Goal: Task Accomplishment & Management: Manage account settings

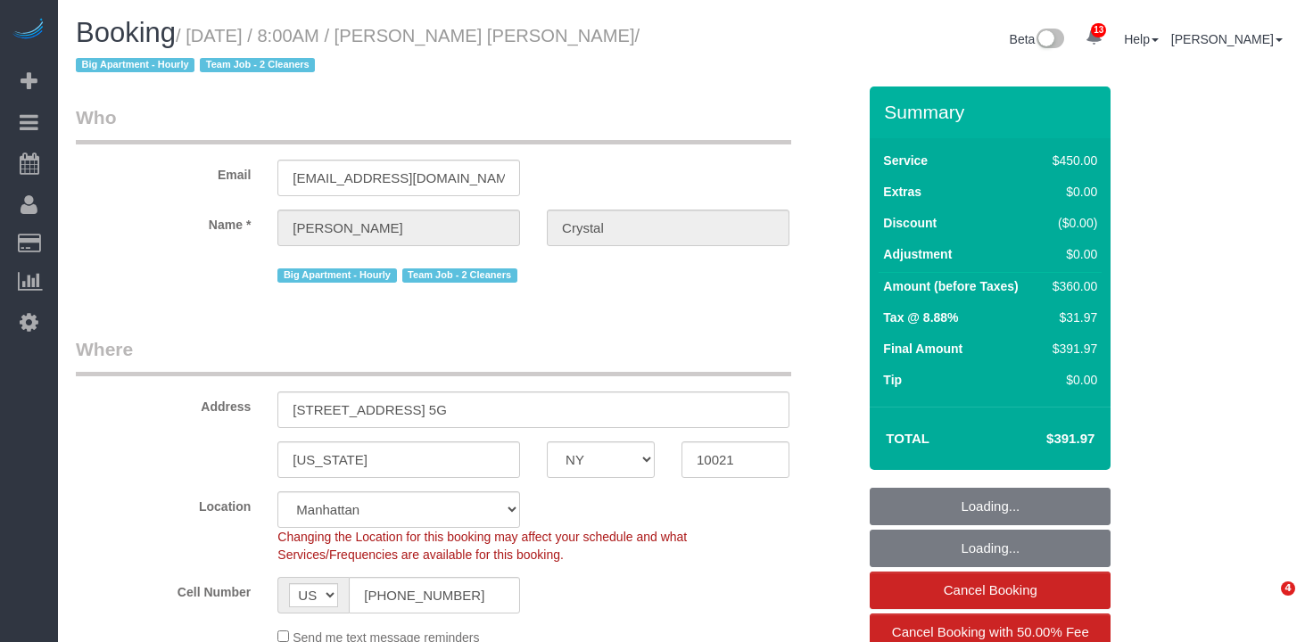
select select "NY"
select select "180"
select select "number:89"
select select "number:90"
select select "number:15"
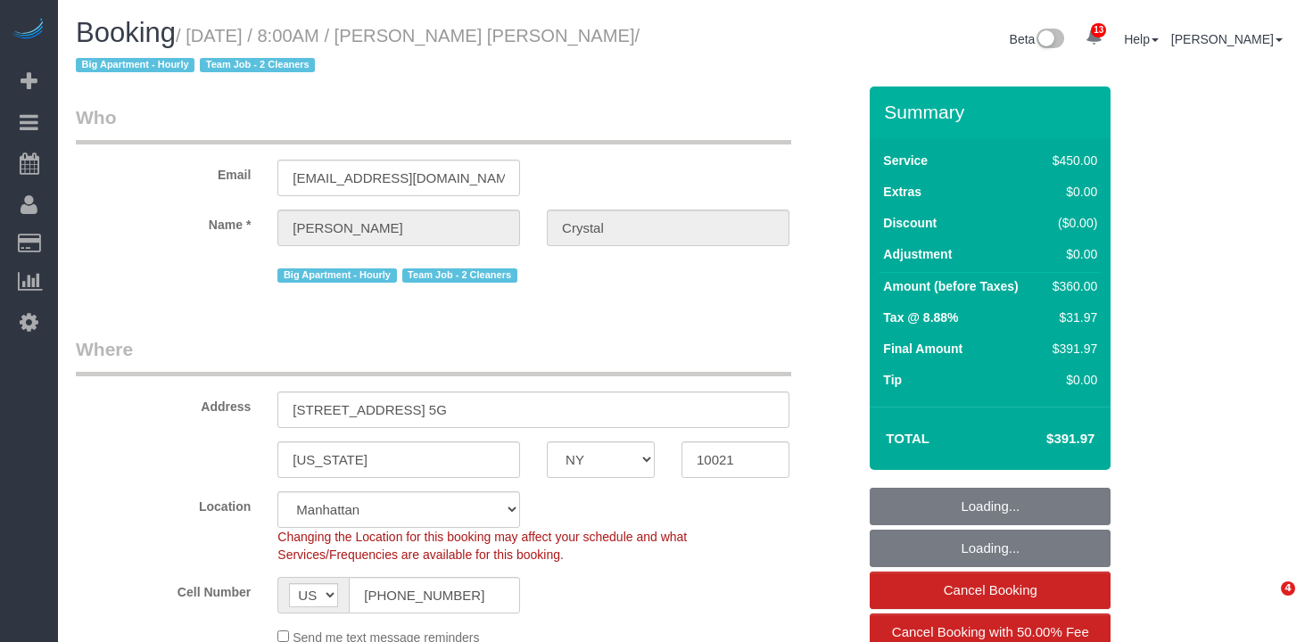
select select "number:6"
select select "spot1"
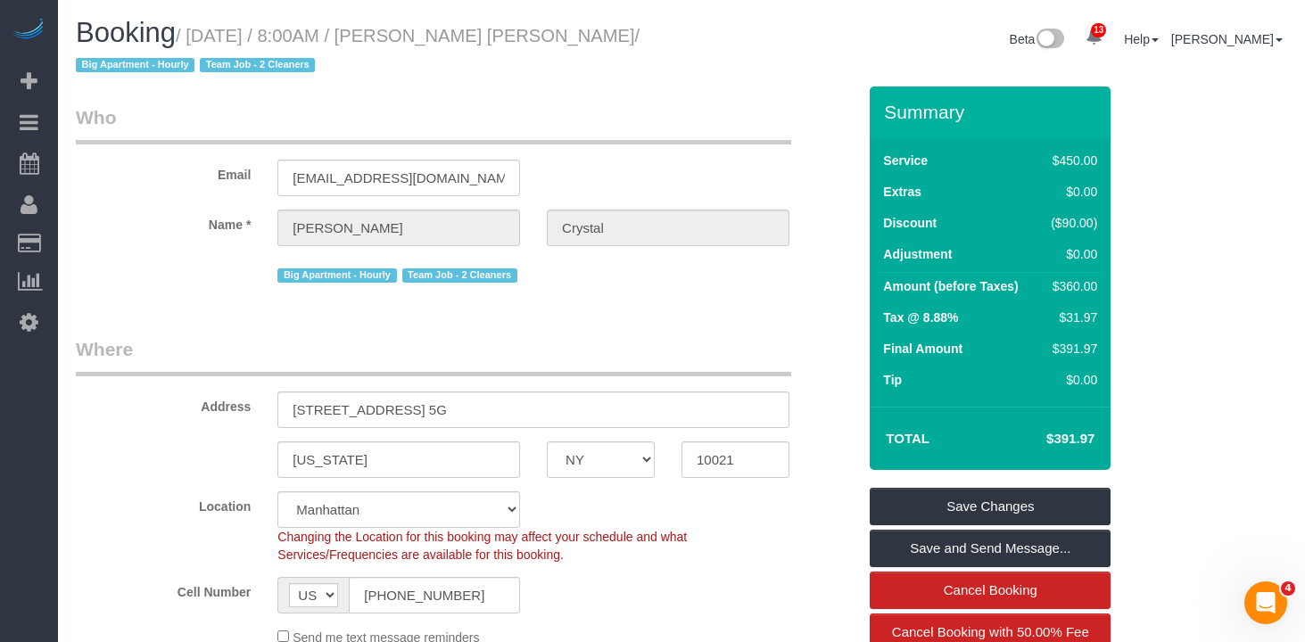
drag, startPoint x: 551, startPoint y: 18, endPoint x: 553, endPoint y: 27, distance: 9.1
click at [552, 21] on h1 "Booking / August 21, 2025 / 8:00AM / Jennifer Crystal / Big Apartment - Hourly …" at bounding box center [372, 48] width 592 height 61
drag, startPoint x: 553, startPoint y: 38, endPoint x: 204, endPoint y: 37, distance: 348.7
click at [204, 37] on small "/ August 21, 2025 / 8:00AM / Jennifer Crystal / Big Apartment - Hourly Team Job…" at bounding box center [358, 51] width 564 height 50
copy small "August 21, 2025 / 8:00AM / Jennifer Crystal"
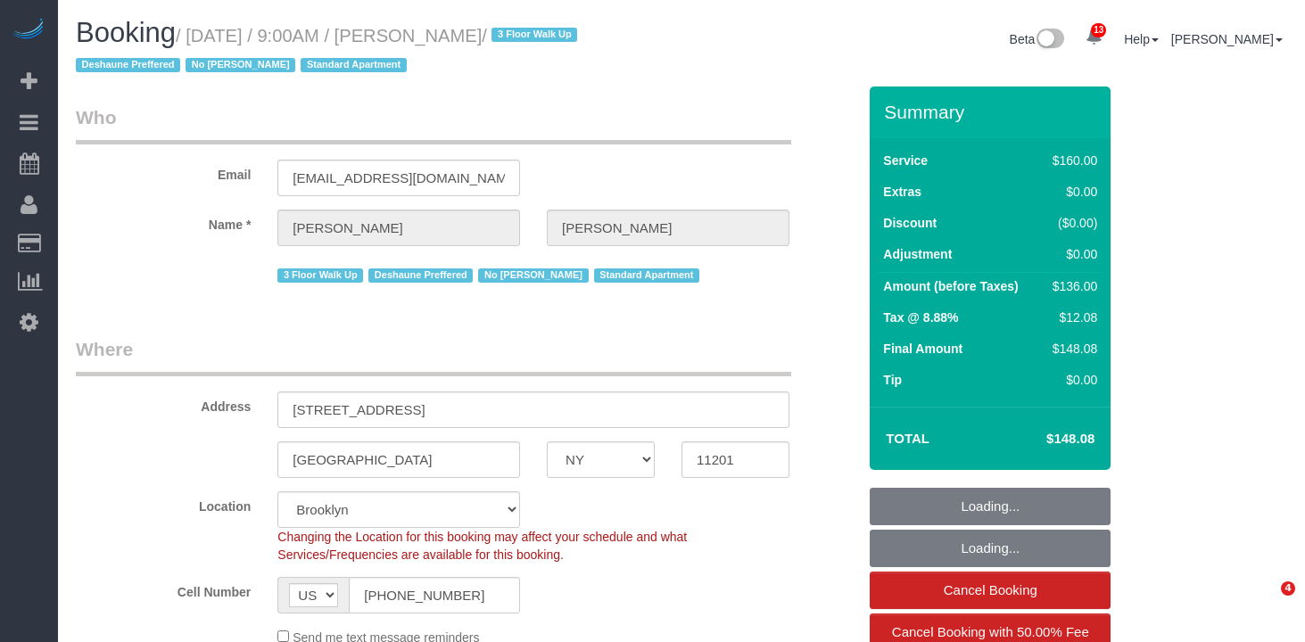
select select "NY"
select select "string:stripe-pm_1OAzSh4VGloSiKo7zsHvUDud"
select select "number:89"
select select "number:90"
select select "number:15"
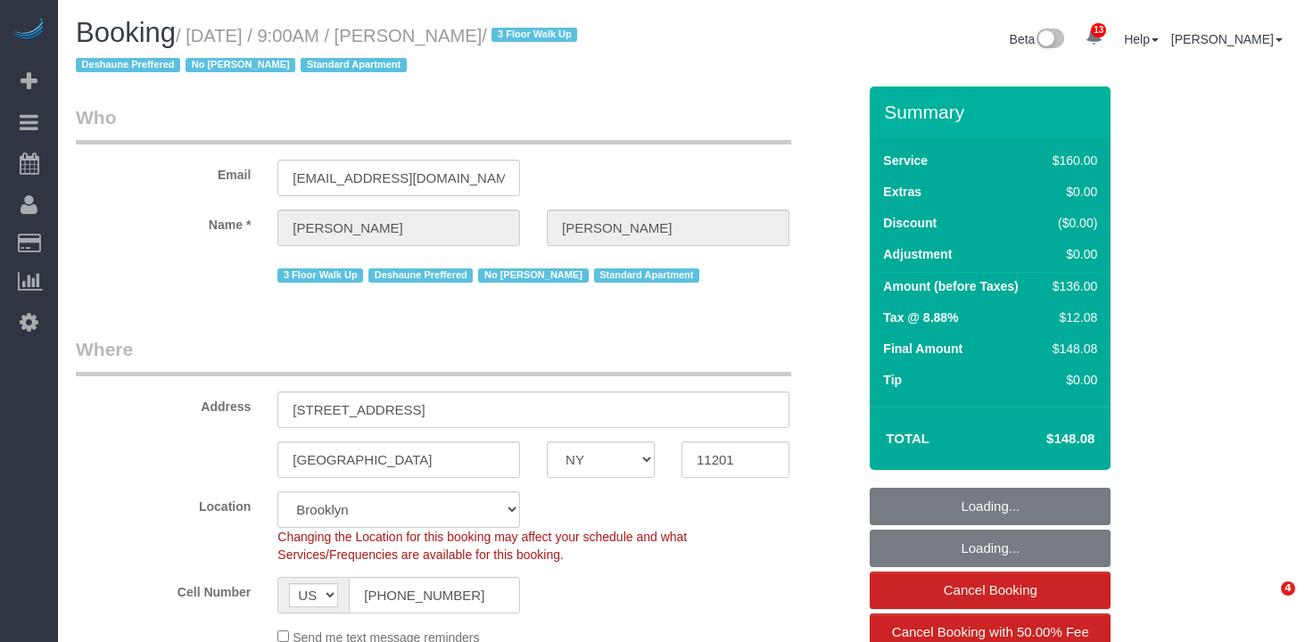
select select "number:7"
select select "object:1431"
select select "spot1"
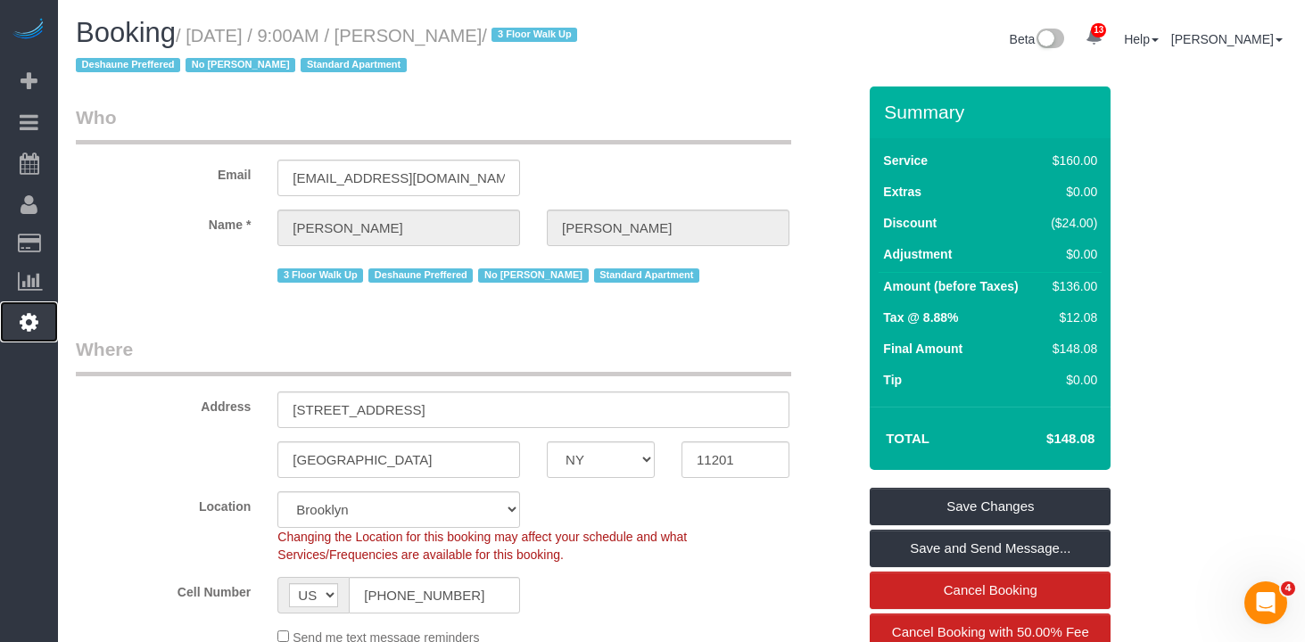
click at [35, 327] on icon at bounding box center [29, 321] width 19 height 21
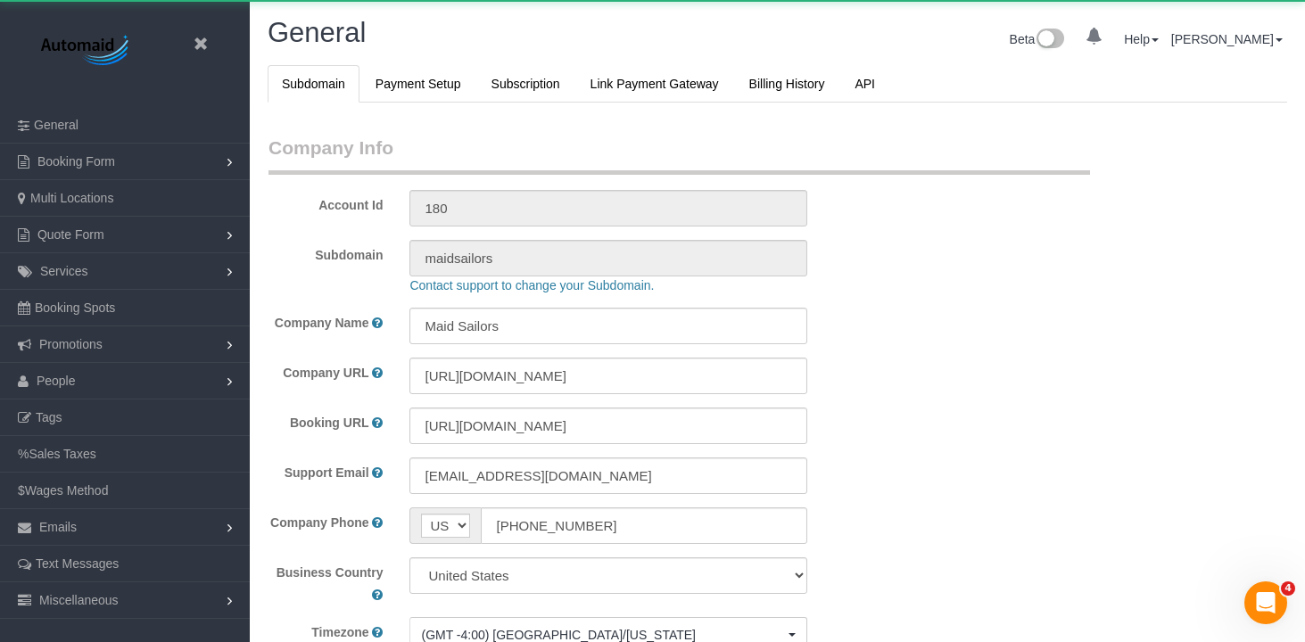
scroll to position [3862, 1305]
select select "425"
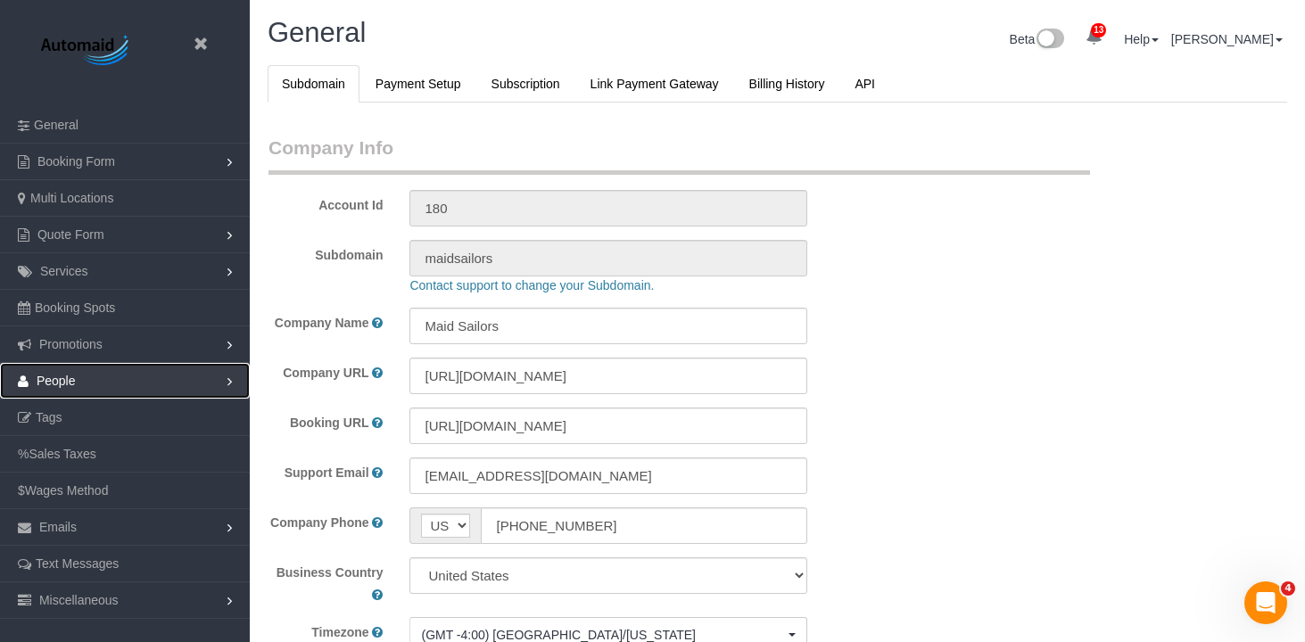
click at [110, 383] on link "People" at bounding box center [125, 381] width 250 height 36
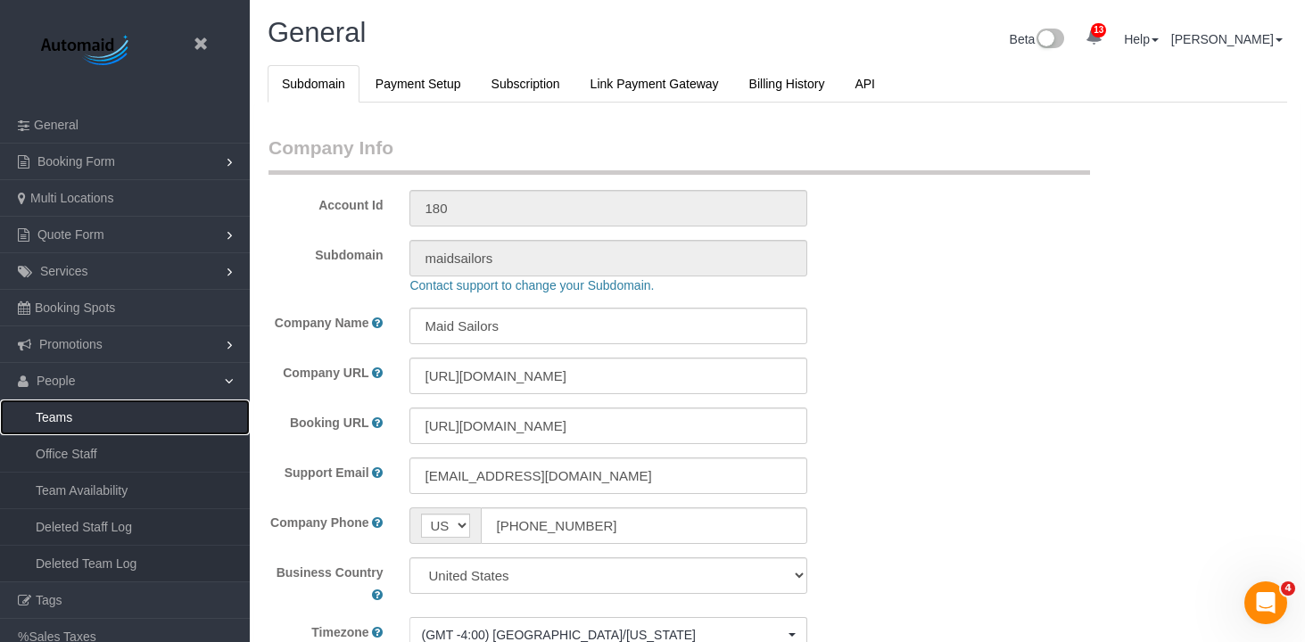
click at [100, 422] on link "Teams" at bounding box center [125, 418] width 250 height 36
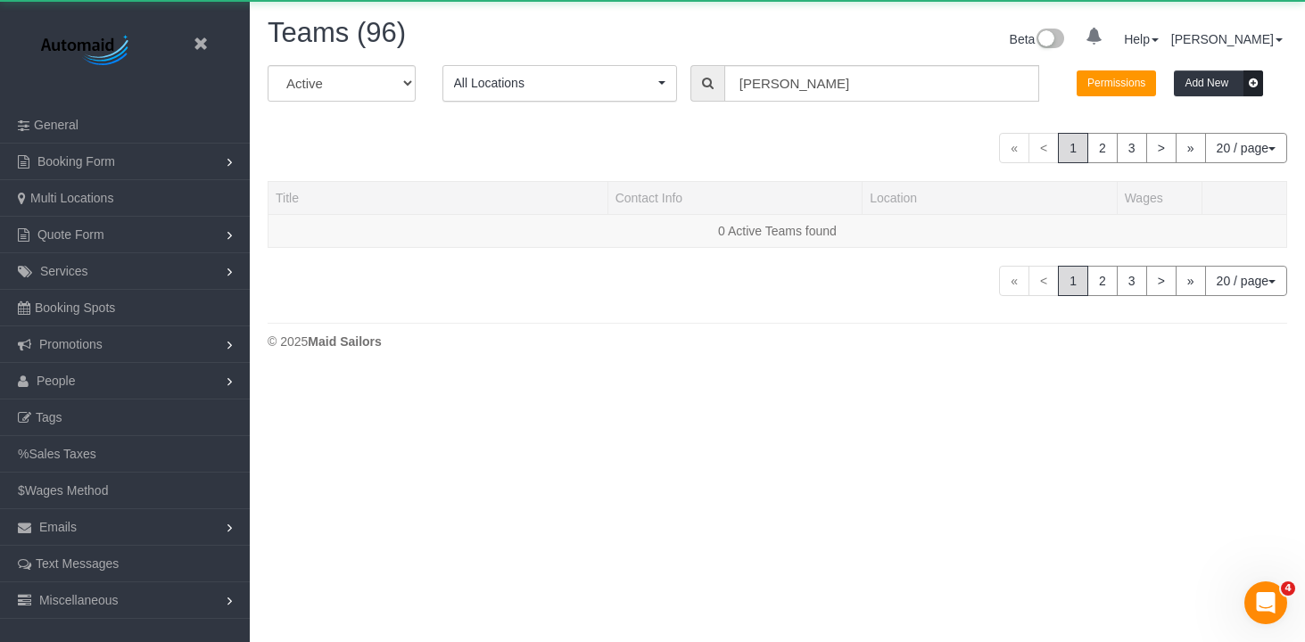
scroll to position [419, 1305]
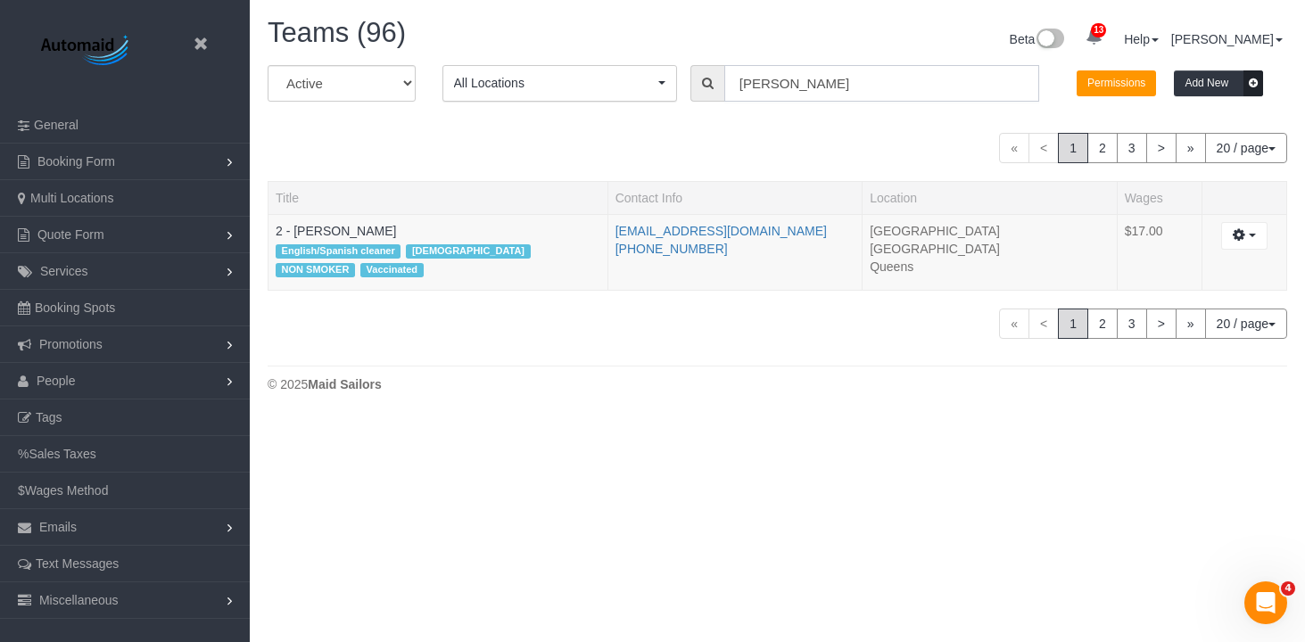
click at [818, 80] on input "Valentin florencio" at bounding box center [881, 83] width 315 height 37
paste input "Hassanatou"
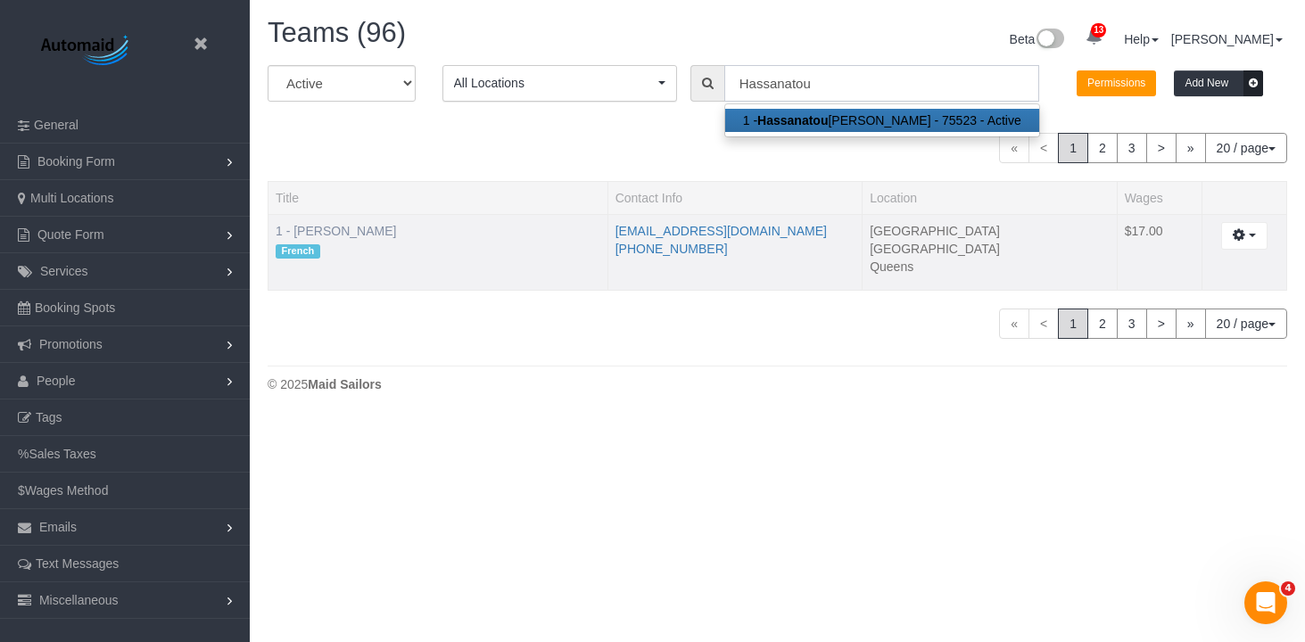
type input "Hassanatou"
click at [361, 231] on link "1 - [PERSON_NAME]" at bounding box center [336, 231] width 120 height 14
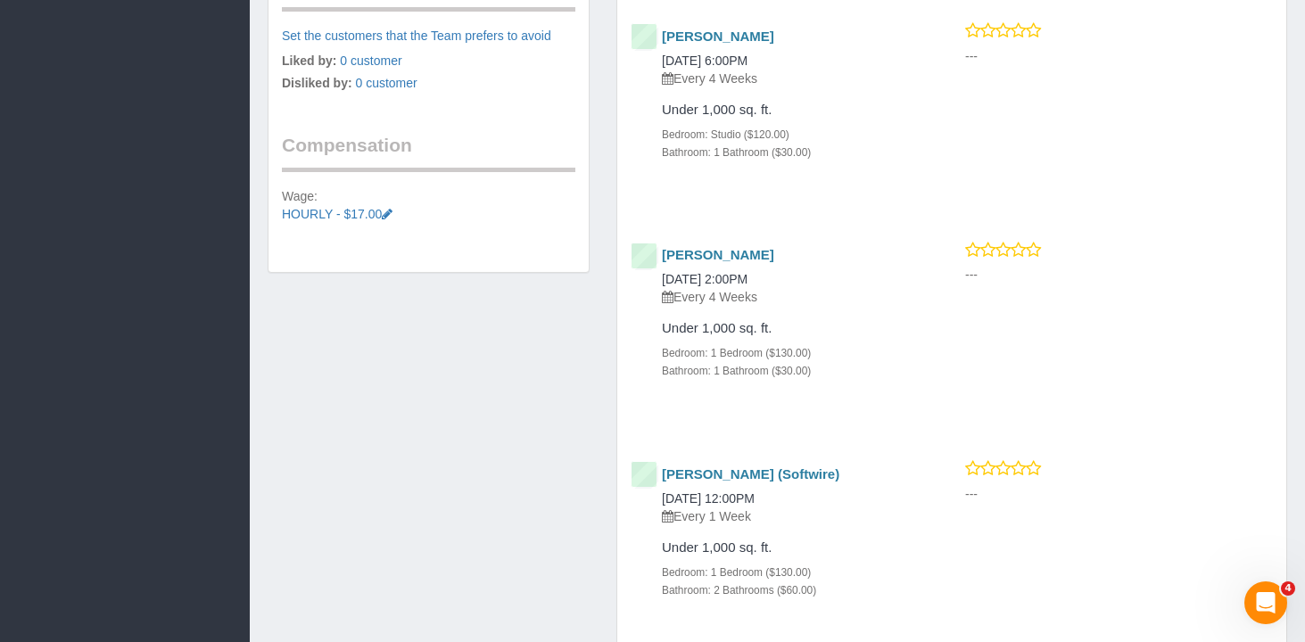
scroll to position [1338, 0]
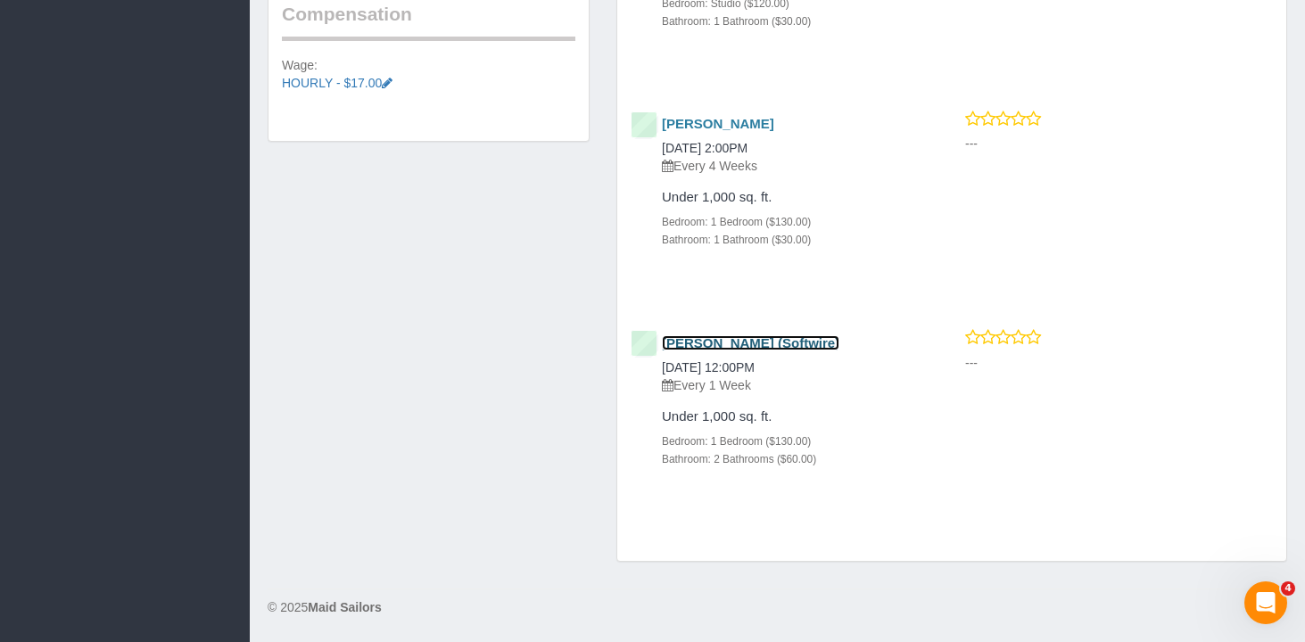
click at [697, 337] on link "Zoe Cunningham (Softwire)" at bounding box center [750, 342] width 177 height 15
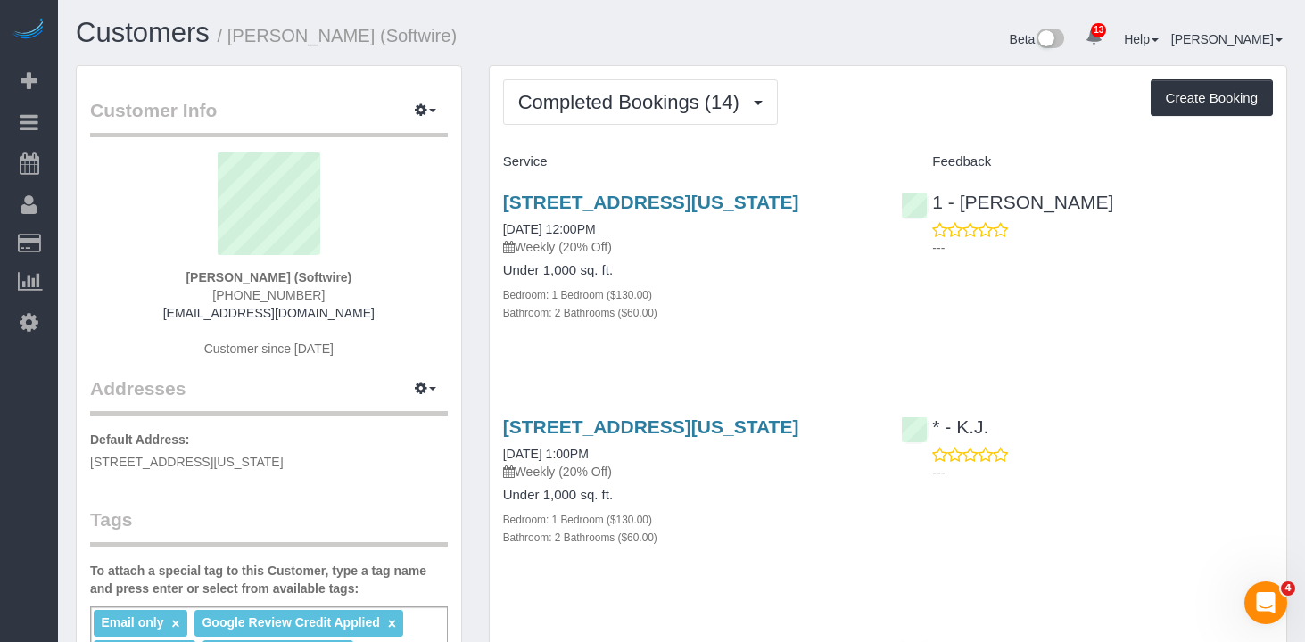
scroll to position [3868, 1305]
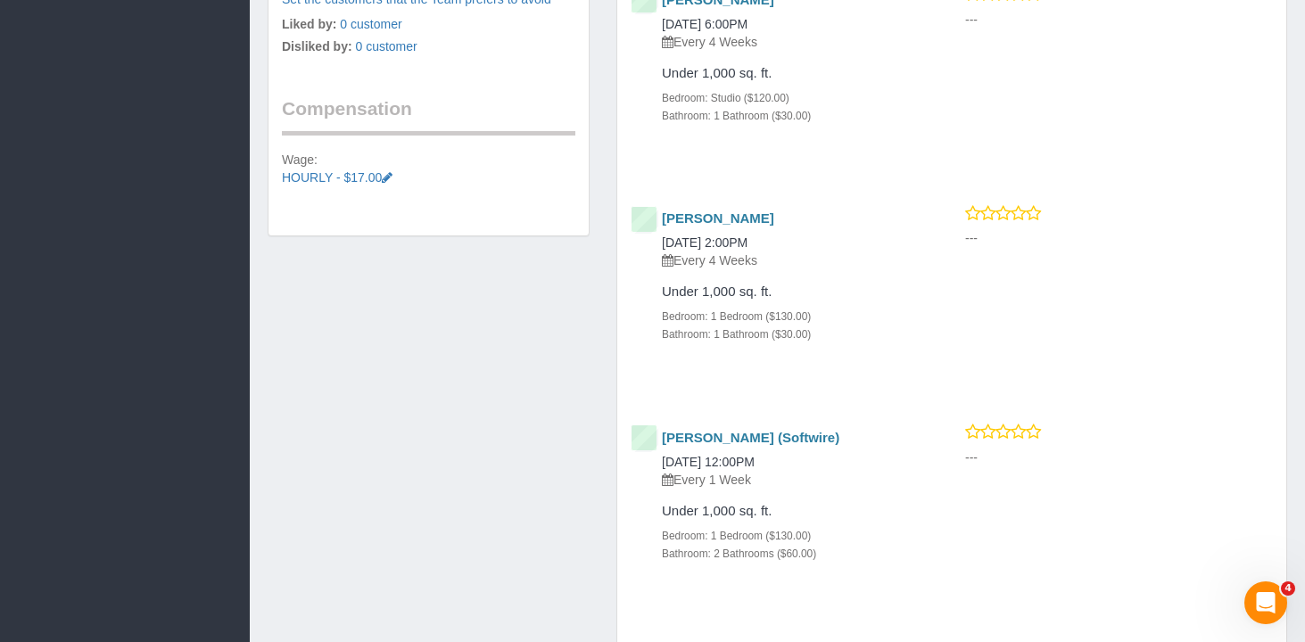
scroll to position [1338, 0]
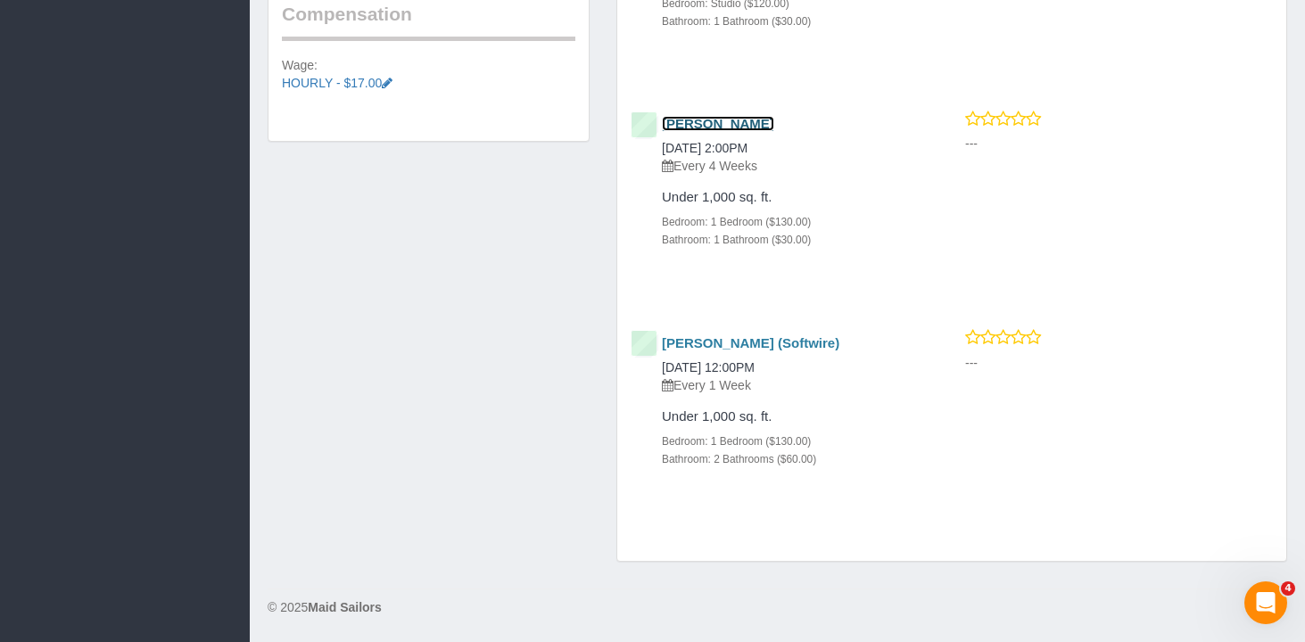
click at [716, 119] on link "Jack Herzog" at bounding box center [718, 123] width 112 height 15
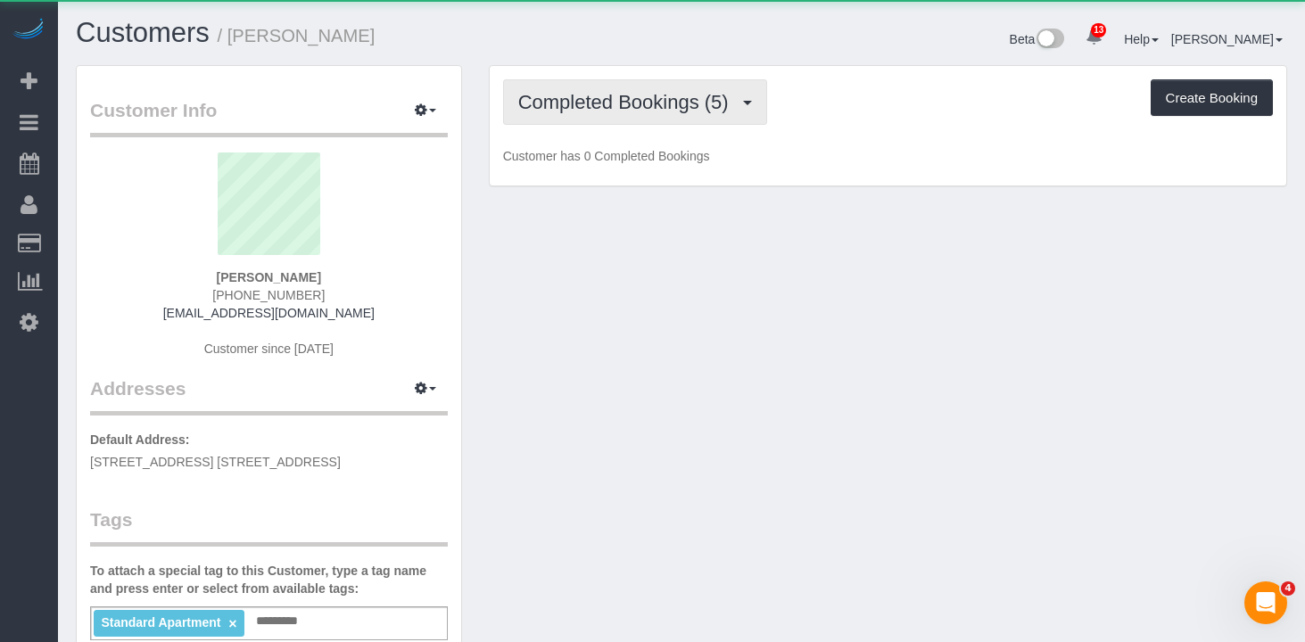
scroll to position [1320, 1305]
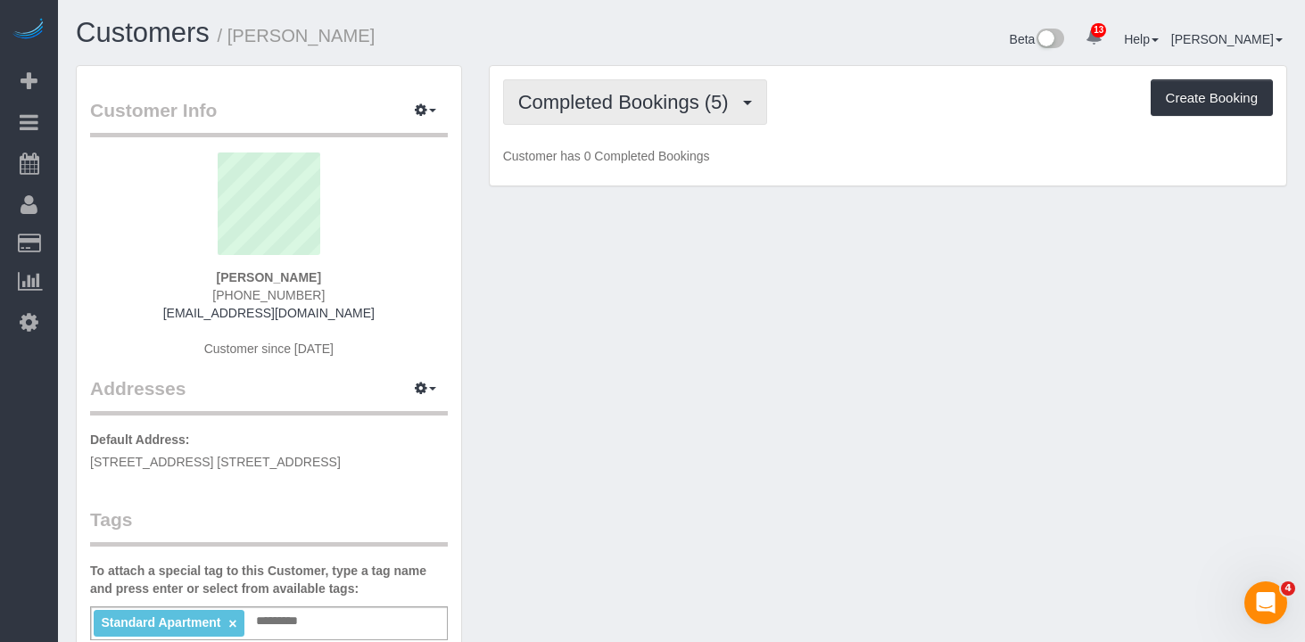
click at [630, 106] on span "Completed Bookings (5)" at bounding box center [627, 102] width 219 height 22
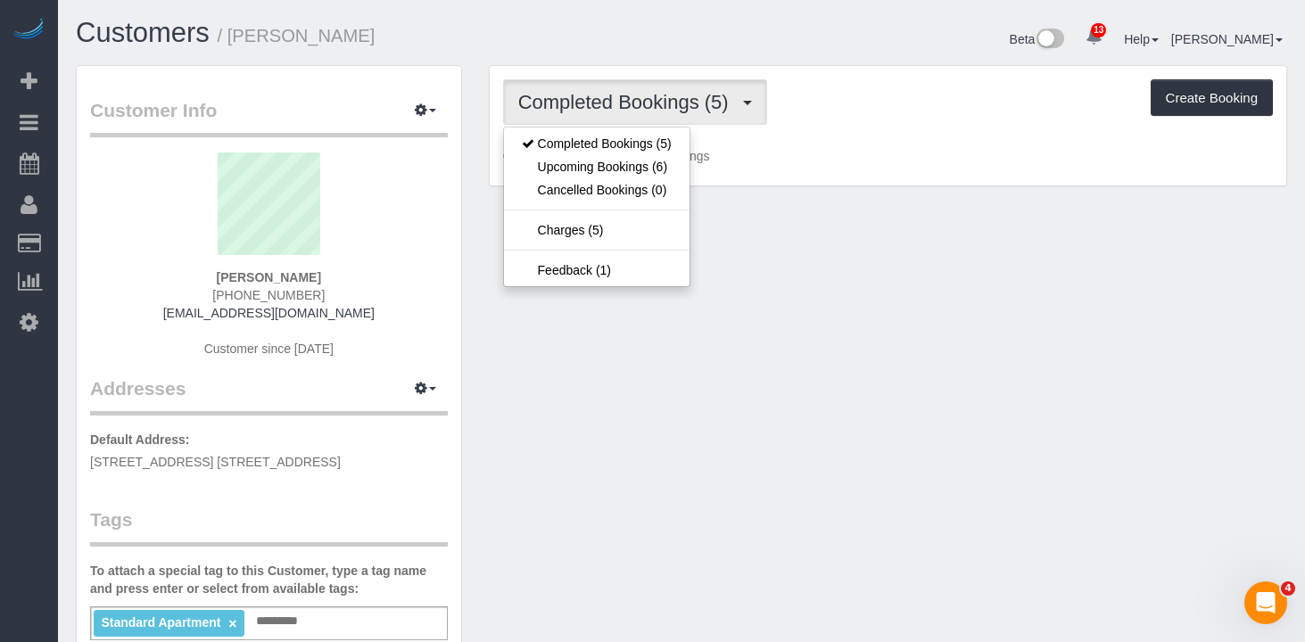
scroll to position [0, 0]
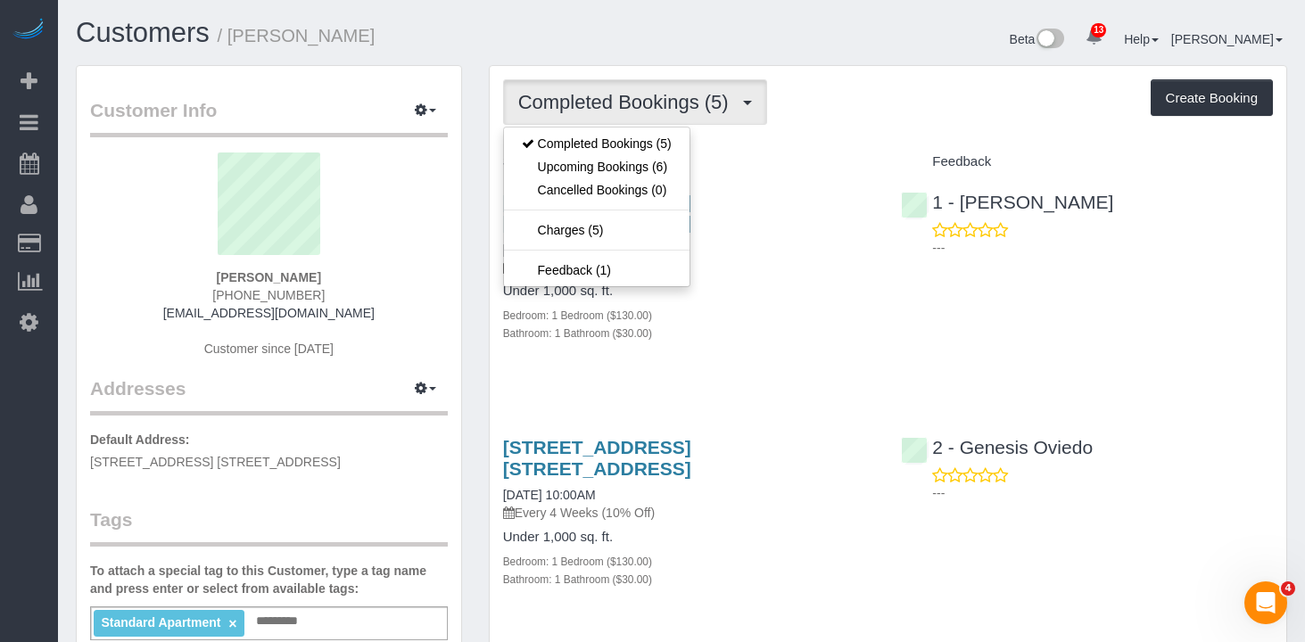
click at [918, 112] on div "Completed Bookings (5) Completed Bookings (5) Upcoming Bookings (6) Cancelled B…" at bounding box center [888, 101] width 770 height 45
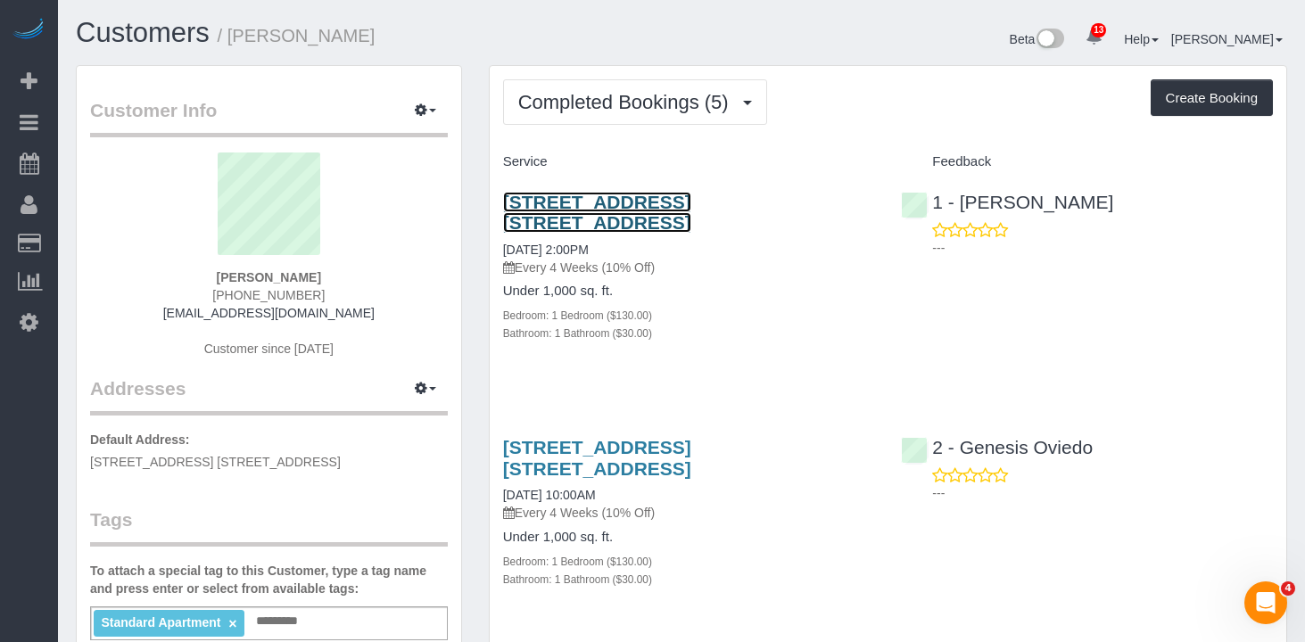
click at [568, 196] on link "390 Bergen Street, Apt. 2r, Brooklyn, NY 11217" at bounding box center [597, 212] width 188 height 41
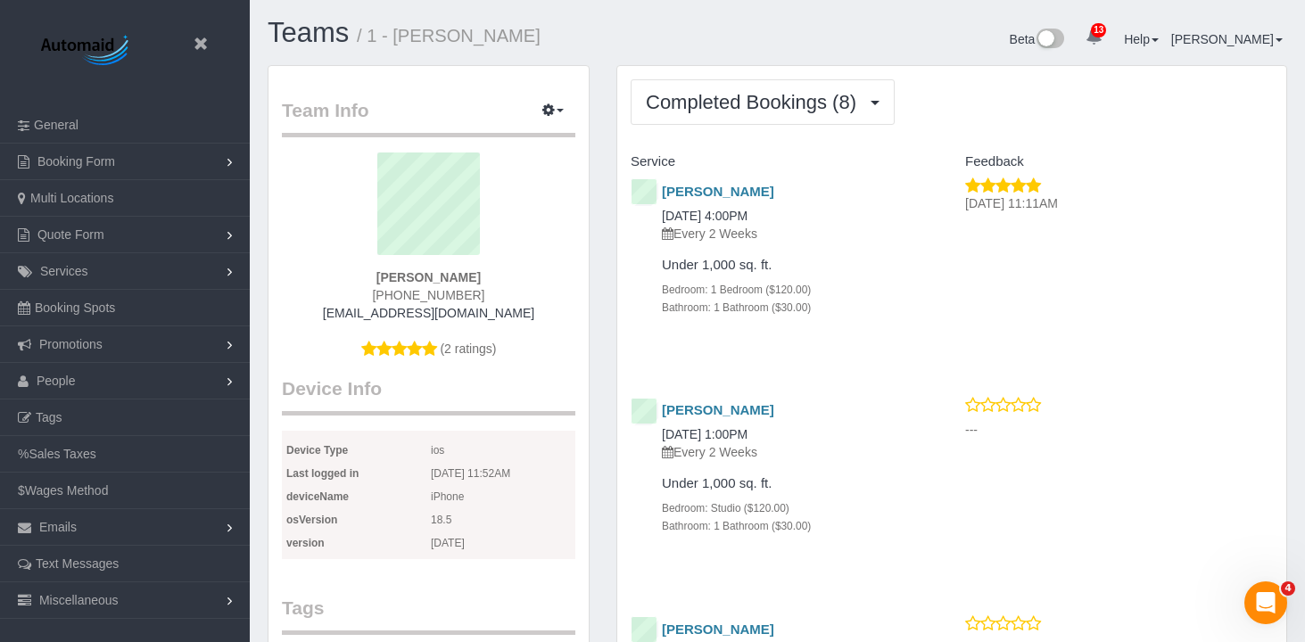
scroll to position [1980, 1305]
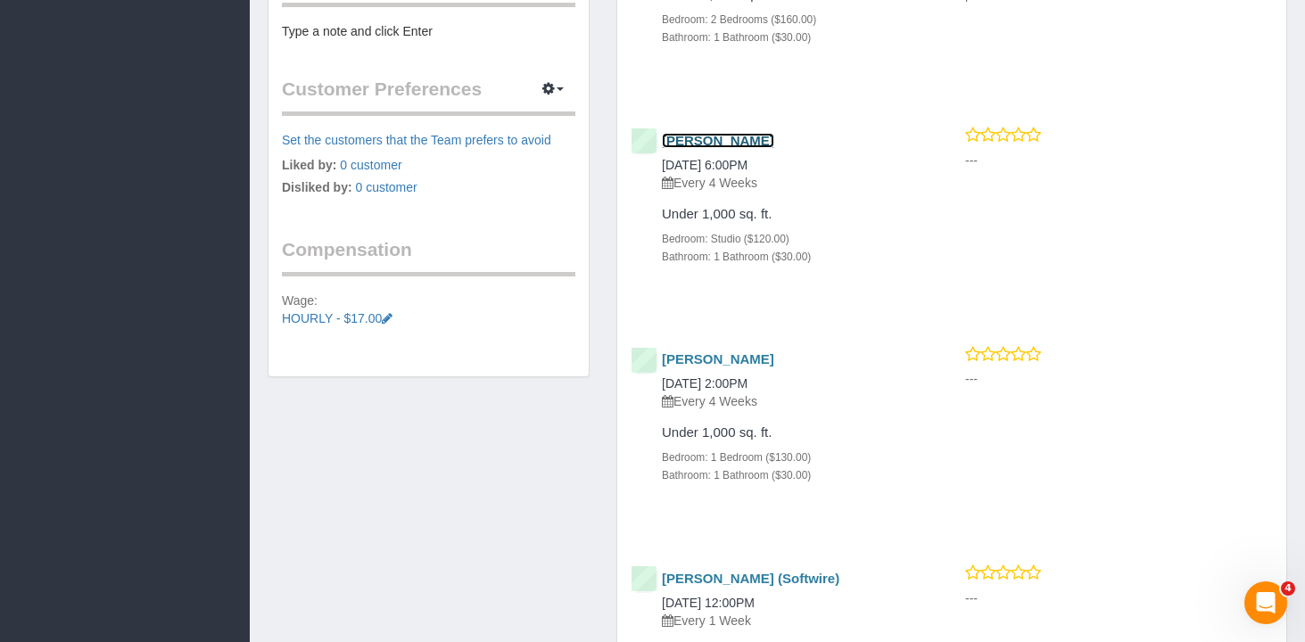
click at [709, 137] on link "Caitlin O'Brien" at bounding box center [718, 140] width 112 height 15
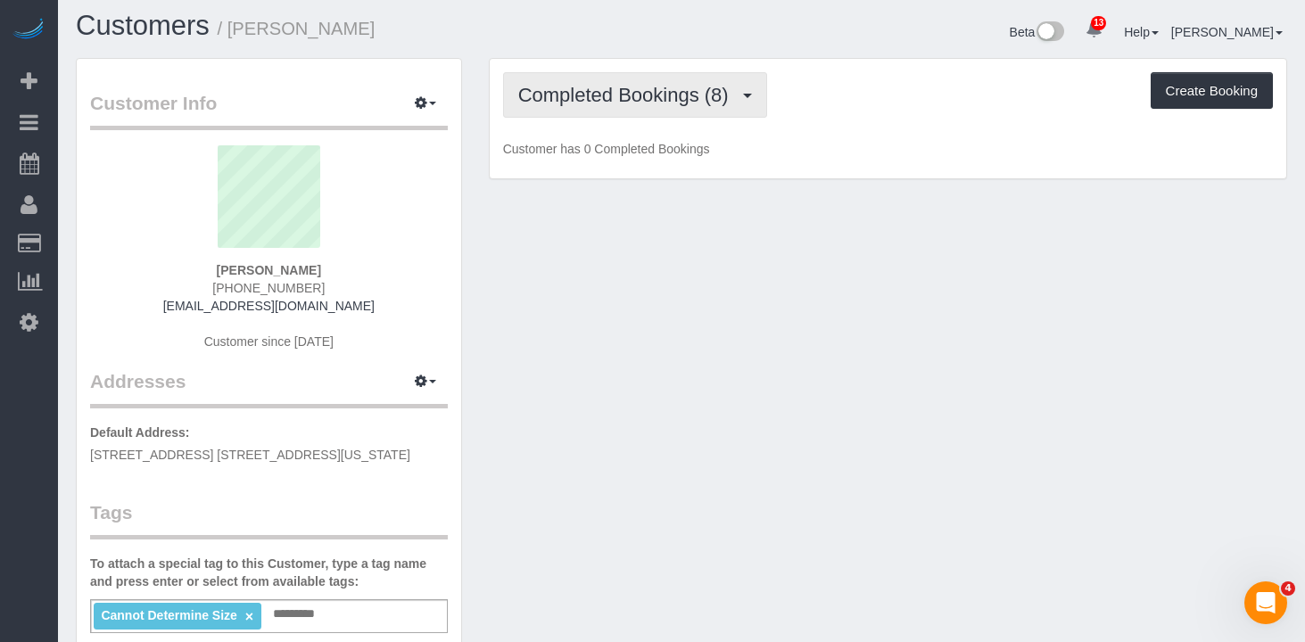
scroll to position [86943, 87873]
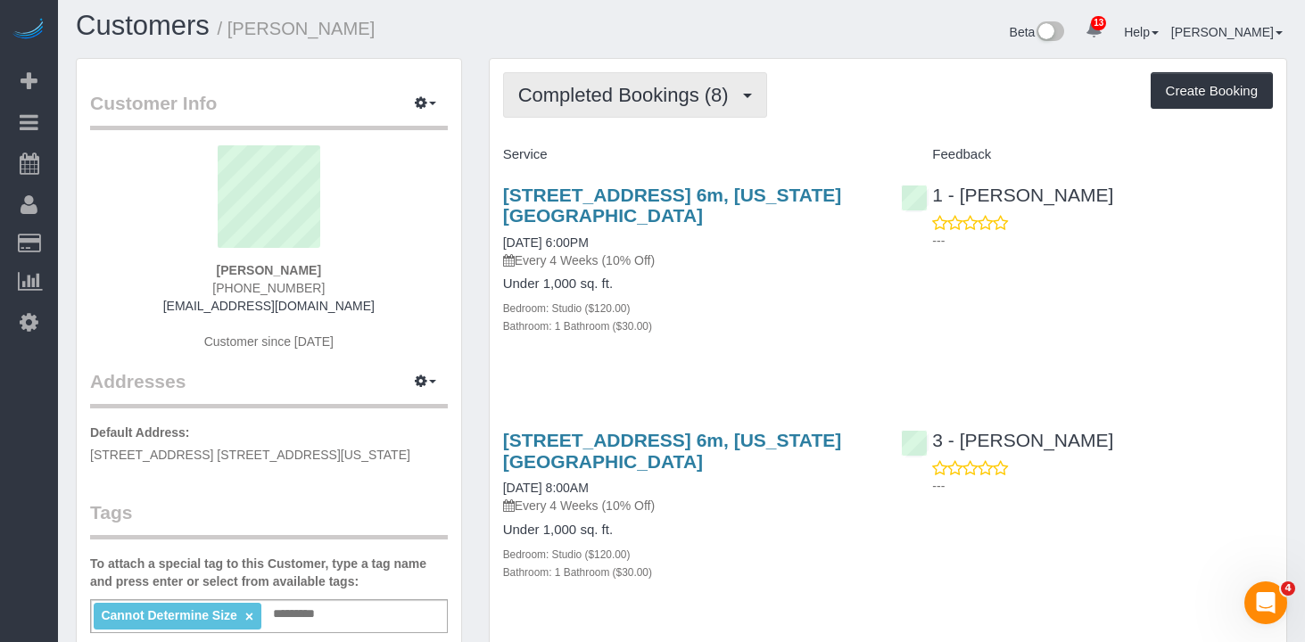
click at [648, 100] on span "Completed Bookings (8)" at bounding box center [627, 95] width 219 height 22
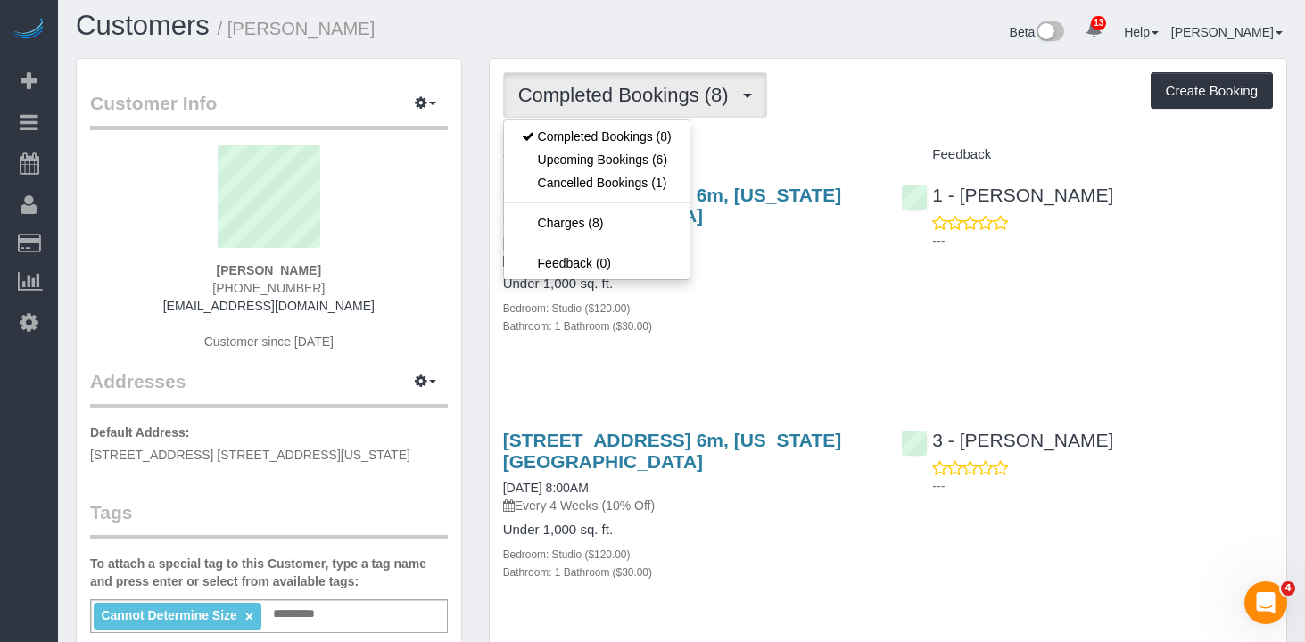
drag, startPoint x: 971, startPoint y: 96, endPoint x: 803, endPoint y: 130, distance: 171.9
click at [971, 96] on div "Completed Bookings (8) Completed Bookings (8) Upcoming Bookings (6) Cancelled B…" at bounding box center [888, 94] width 770 height 45
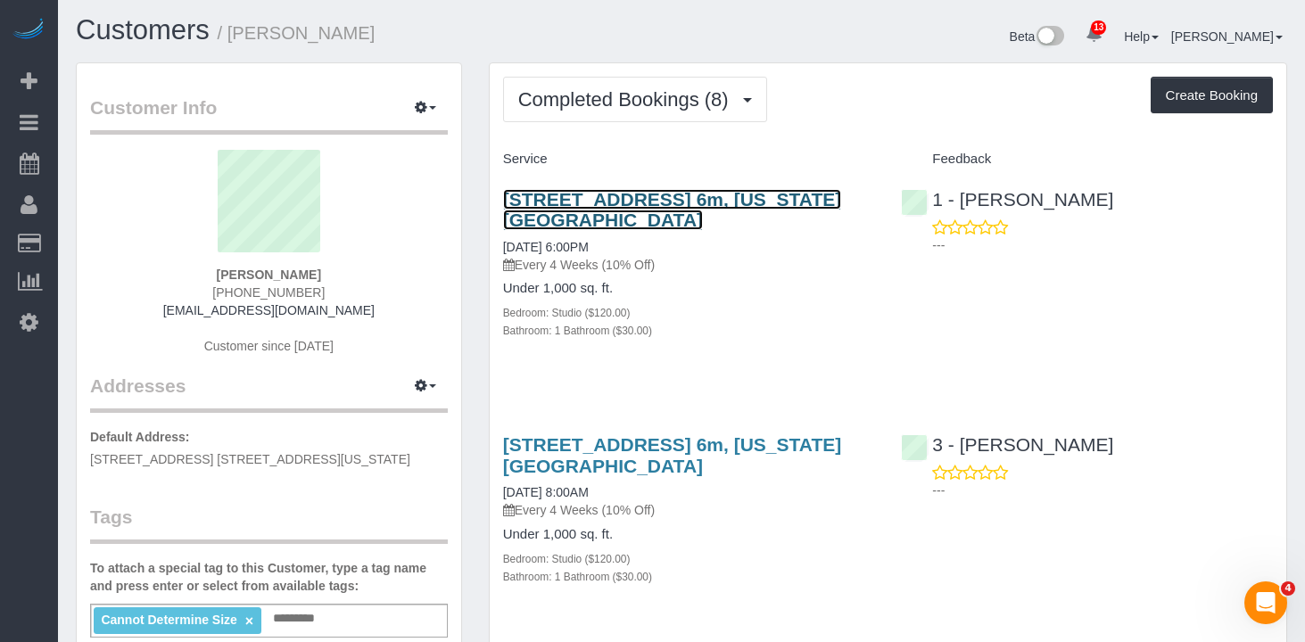
click at [614, 202] on link "210 West 89th Street, Apt. 6m, New York, NY 10024" at bounding box center [672, 209] width 339 height 41
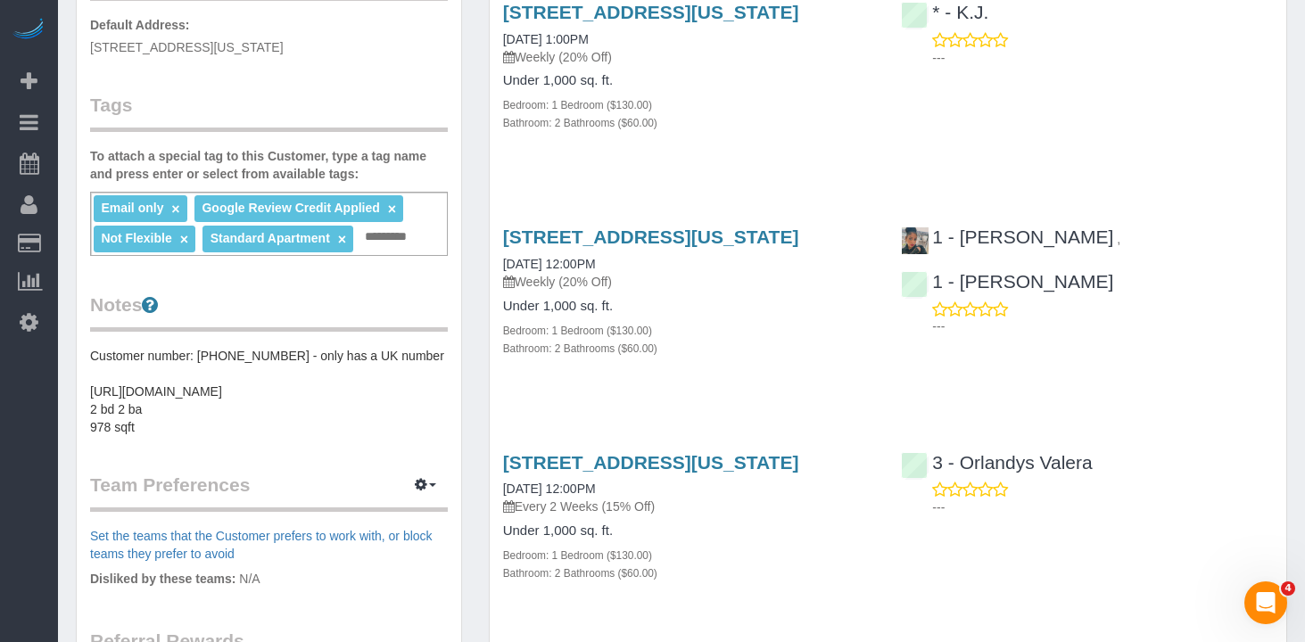
scroll to position [488, 0]
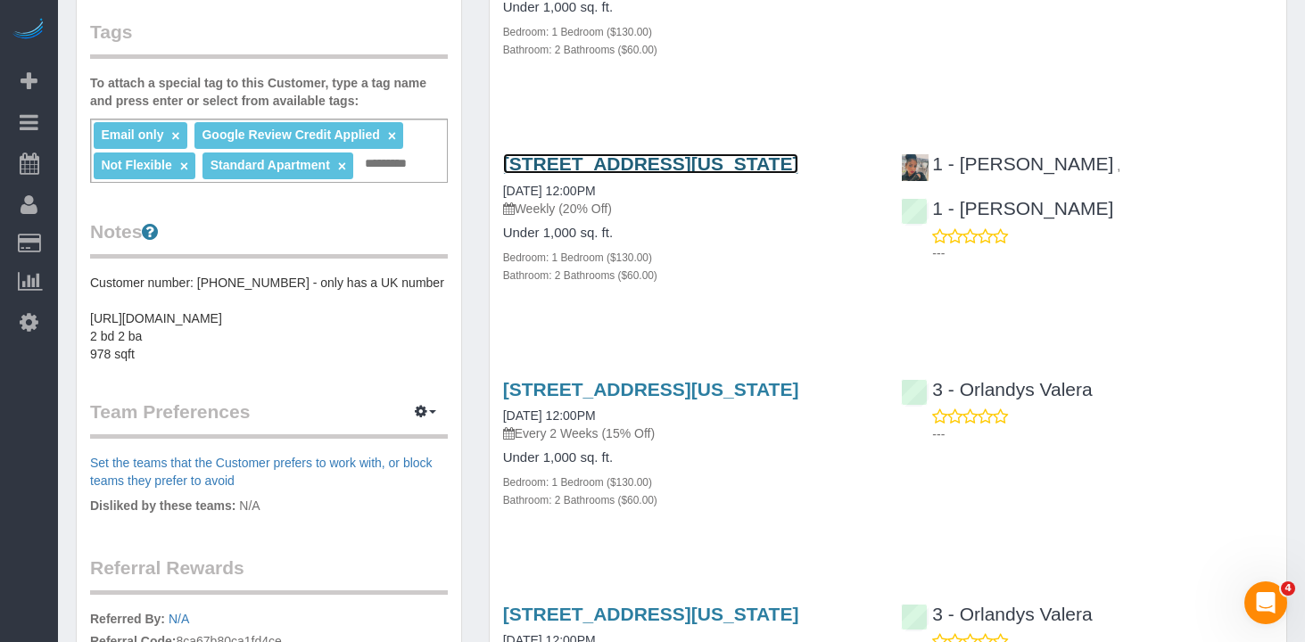
click at [565, 174] on link "560 West 43rd Street, Apt 41b, New York, NY 10036" at bounding box center [651, 163] width 296 height 21
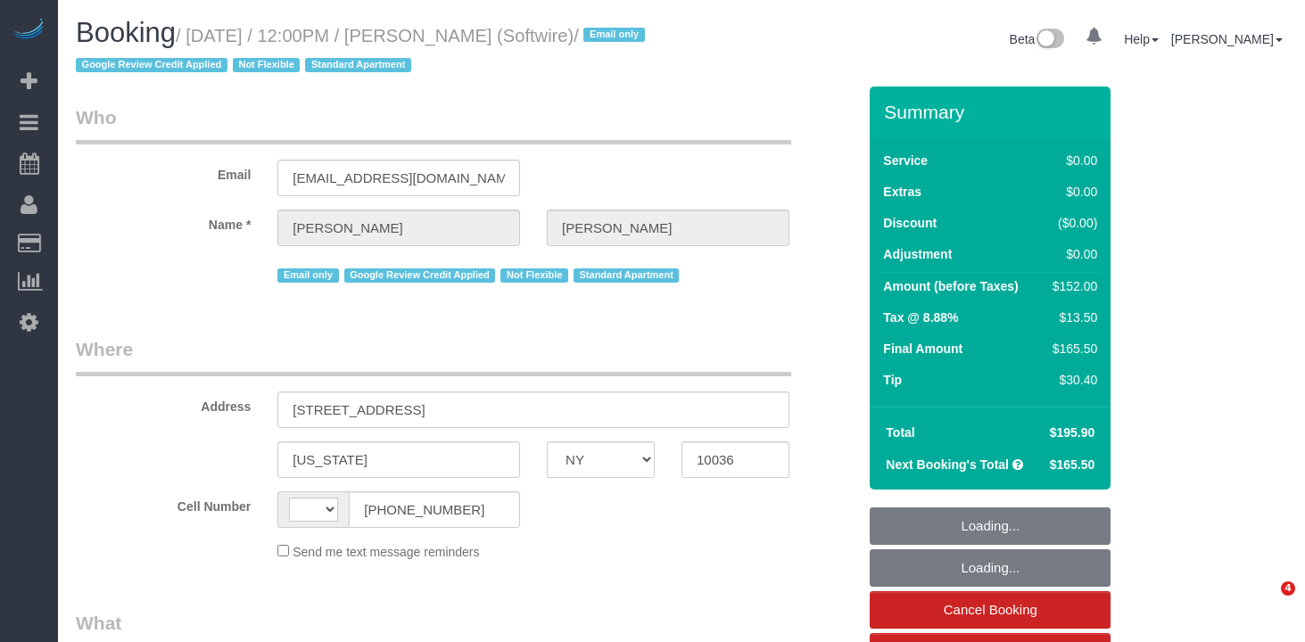
select select "NY"
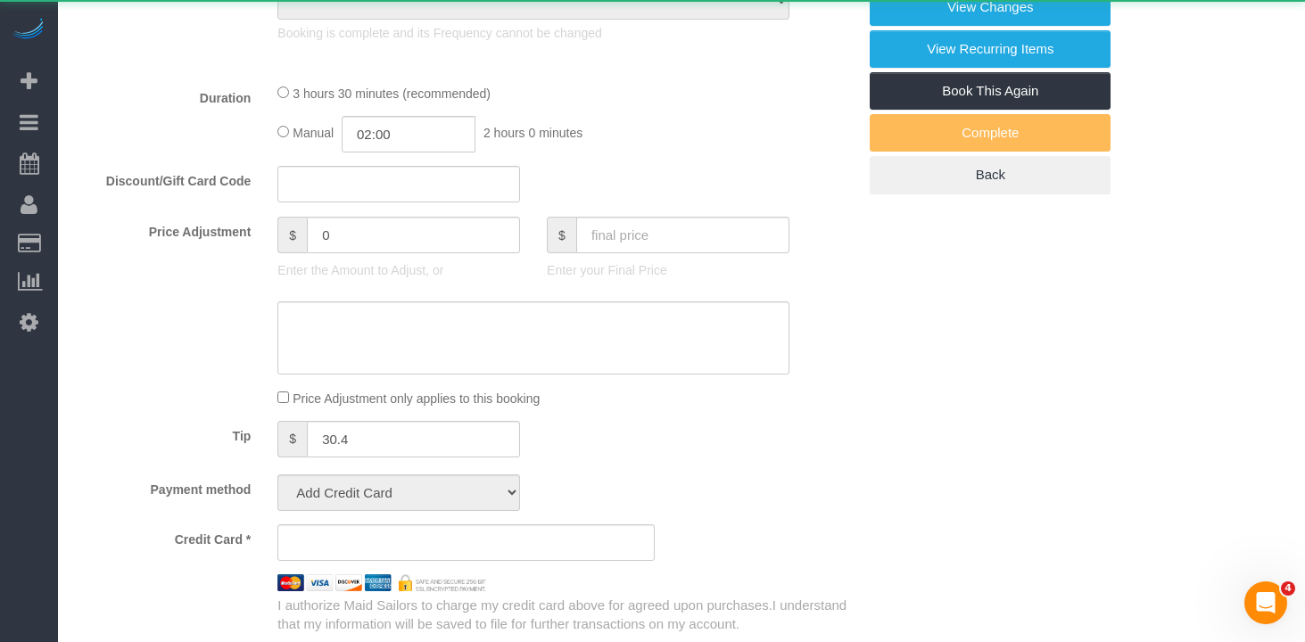
select select "string:US"
select select "object:769"
select select "1"
select select "2"
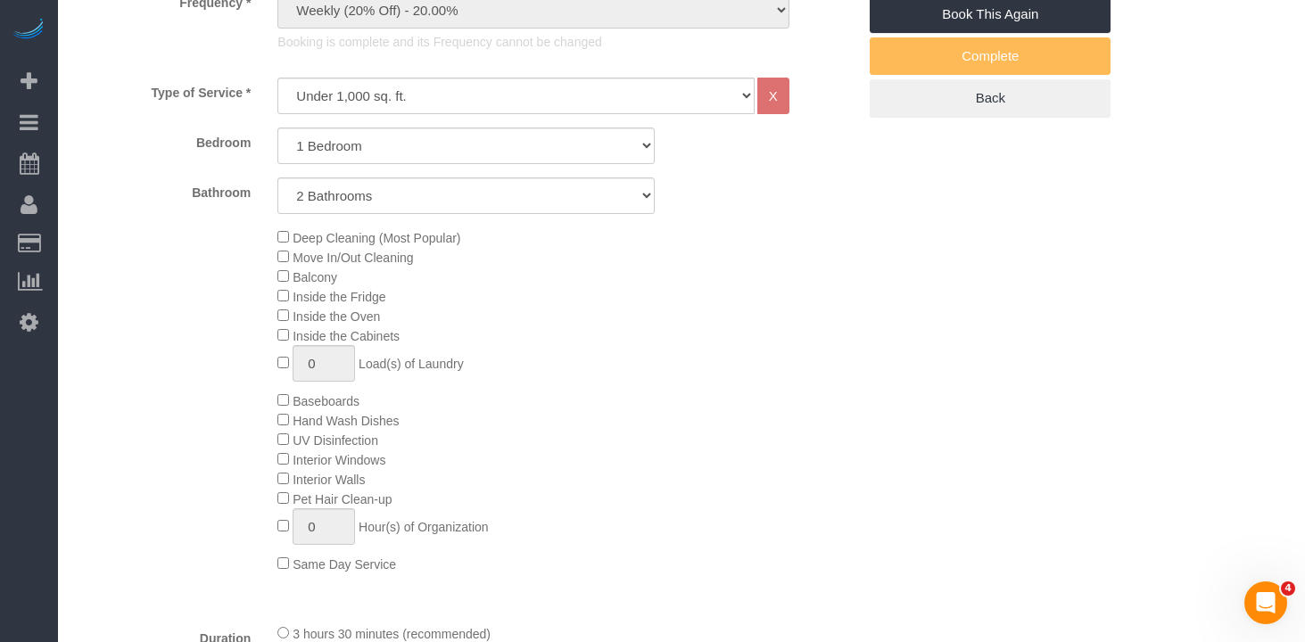
select select "object:1446"
select select "string:stripe-pm_1Qk5AB4VGloSiKo7ElGQsDok"
select select "spot1"
select select "number:89"
select select "number:90"
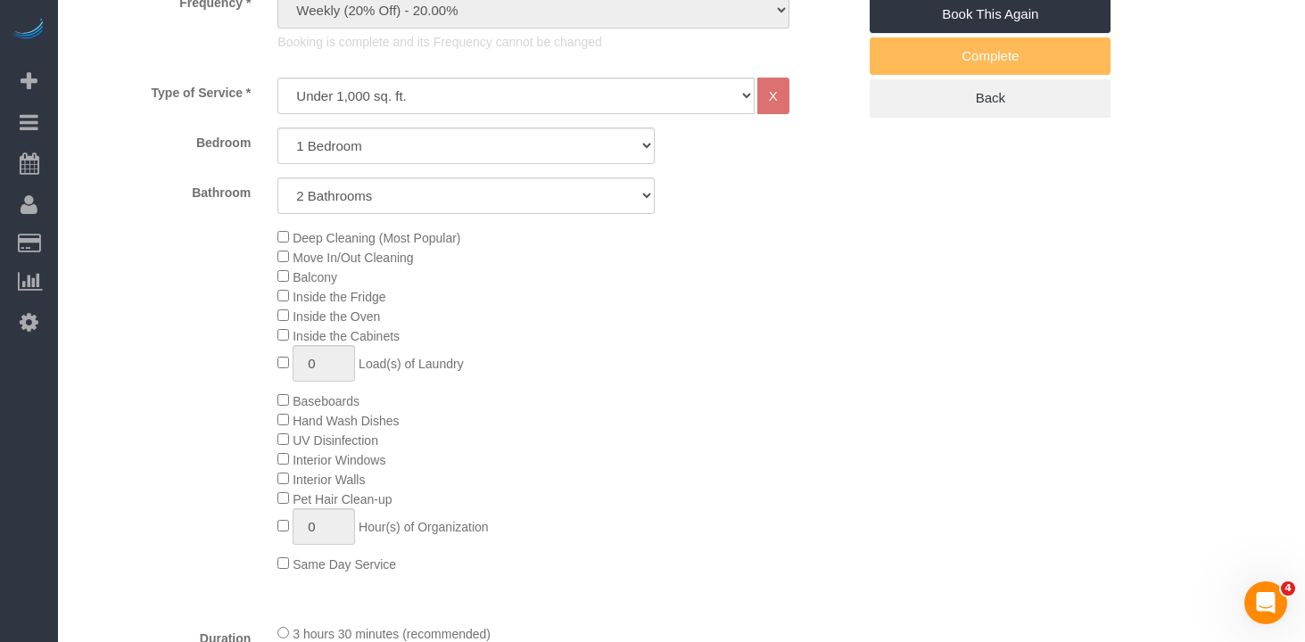
select select "number:15"
select select "number:6"
select select "1"
select select "2"
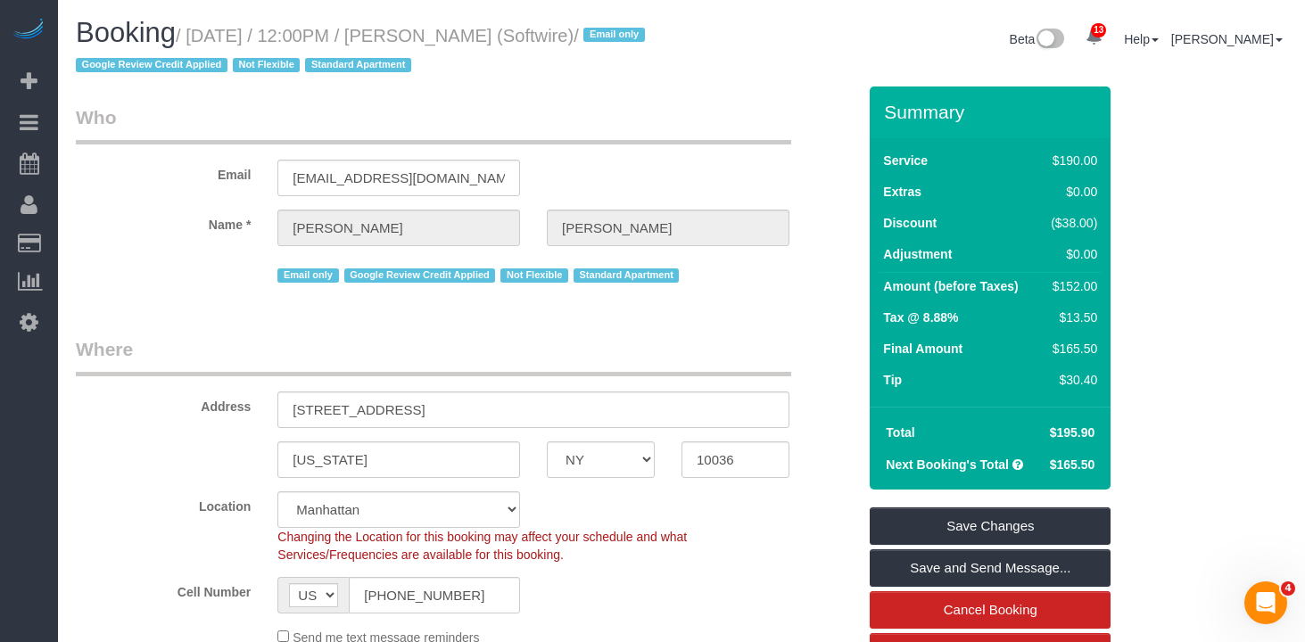
click at [591, 68] on h1 "Booking / August 05, 2025 / 12:00PM / Zoe Cunningham (Softwire) / Email only Go…" at bounding box center [372, 48] width 592 height 61
drag, startPoint x: 656, startPoint y: 37, endPoint x: 203, endPoint y: 44, distance: 453.1
click at [203, 44] on small "/ August 05, 2025 / 12:00PM / Zoe Cunningham (Softwire) / Email only Google Rev…" at bounding box center [363, 51] width 574 height 50
copy small "August 05, 2025 / 12:00PM / Zoe Cunningham (Softwire)"
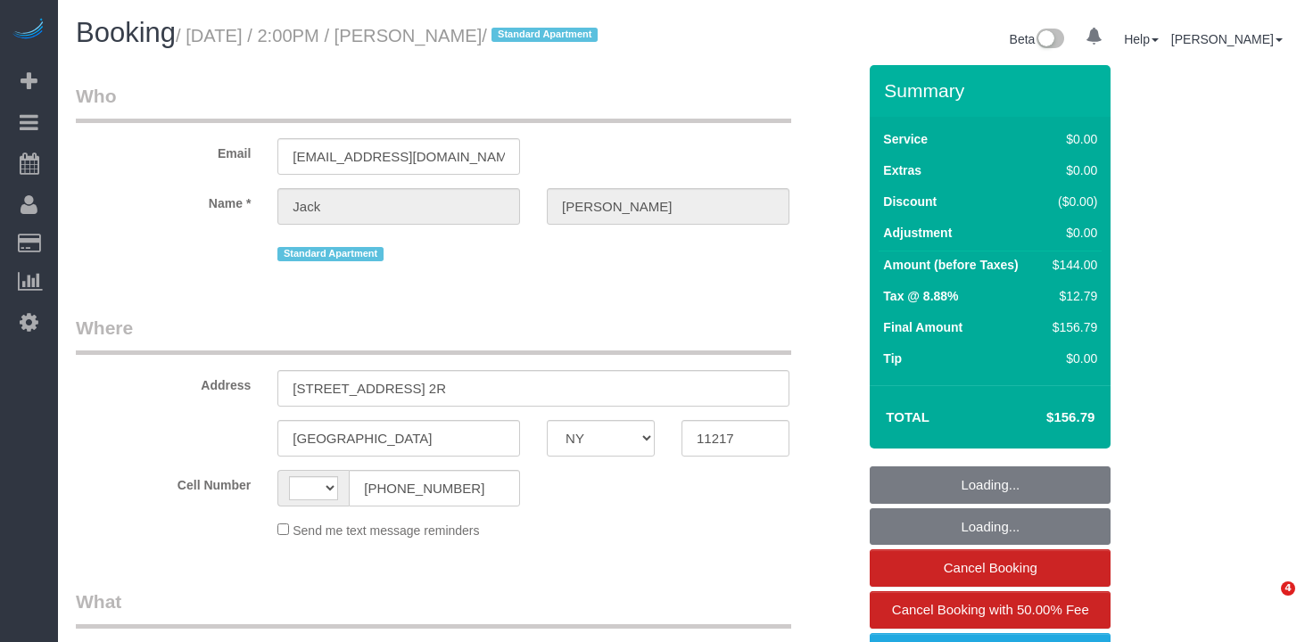
select select "NY"
select select "string:[GEOGRAPHIC_DATA]"
select select "number:89"
select select "number:90"
select select "number:15"
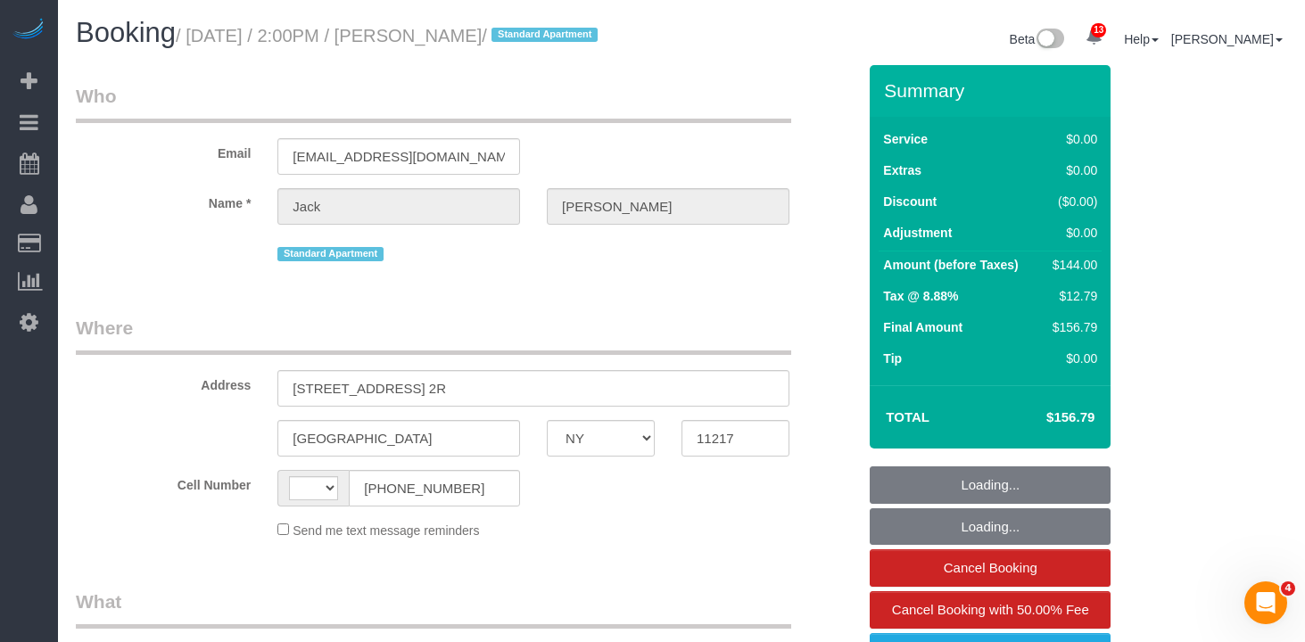
select select "number:5"
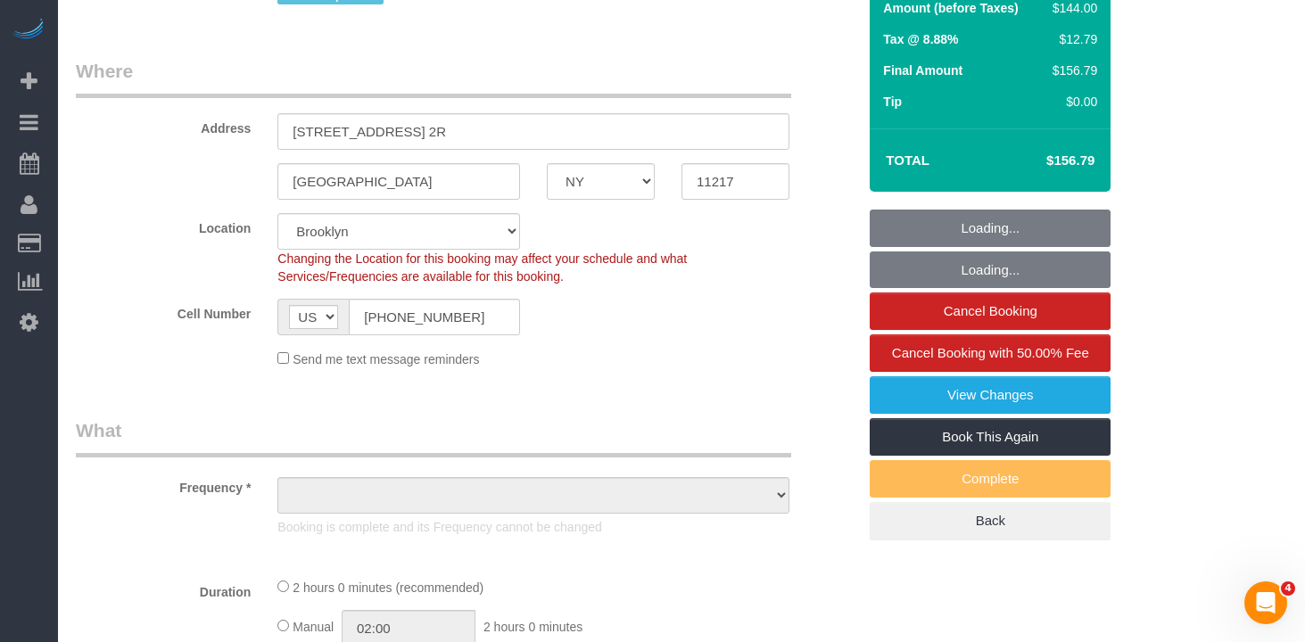
select select "object:996"
select select "string:stripe-pm_1RMYOM4VGloSiKo7LGZRO5rF"
select select "1"
select select "spot1"
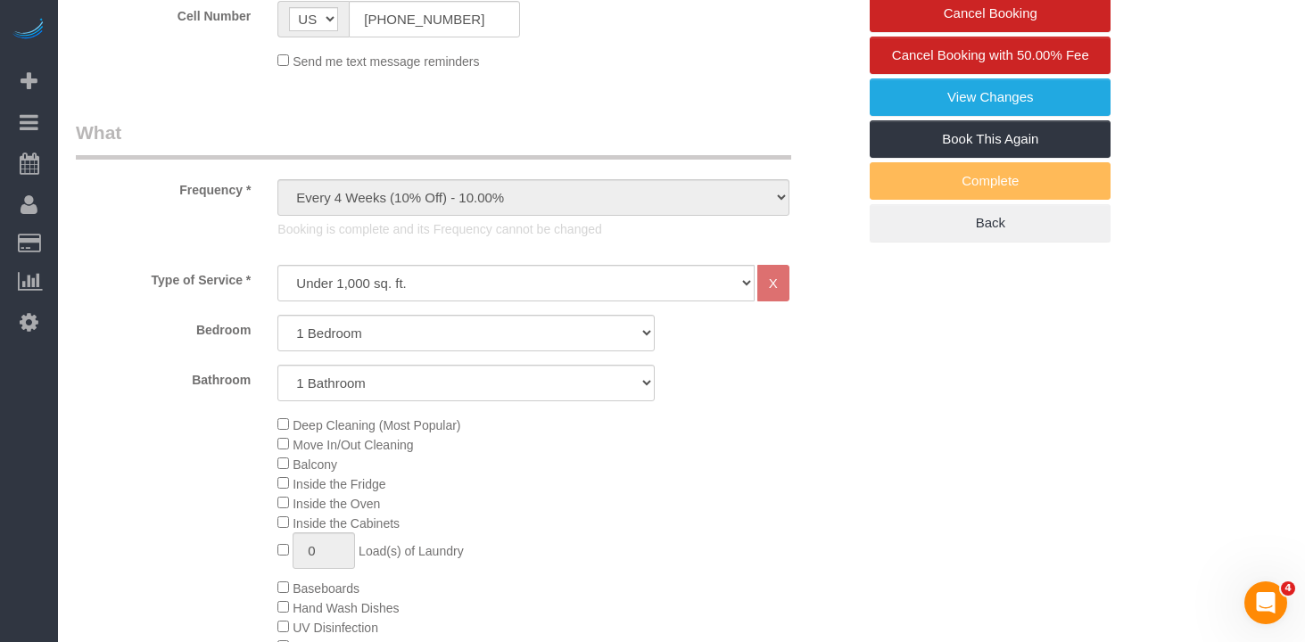
select select "1"
select select "object:1442"
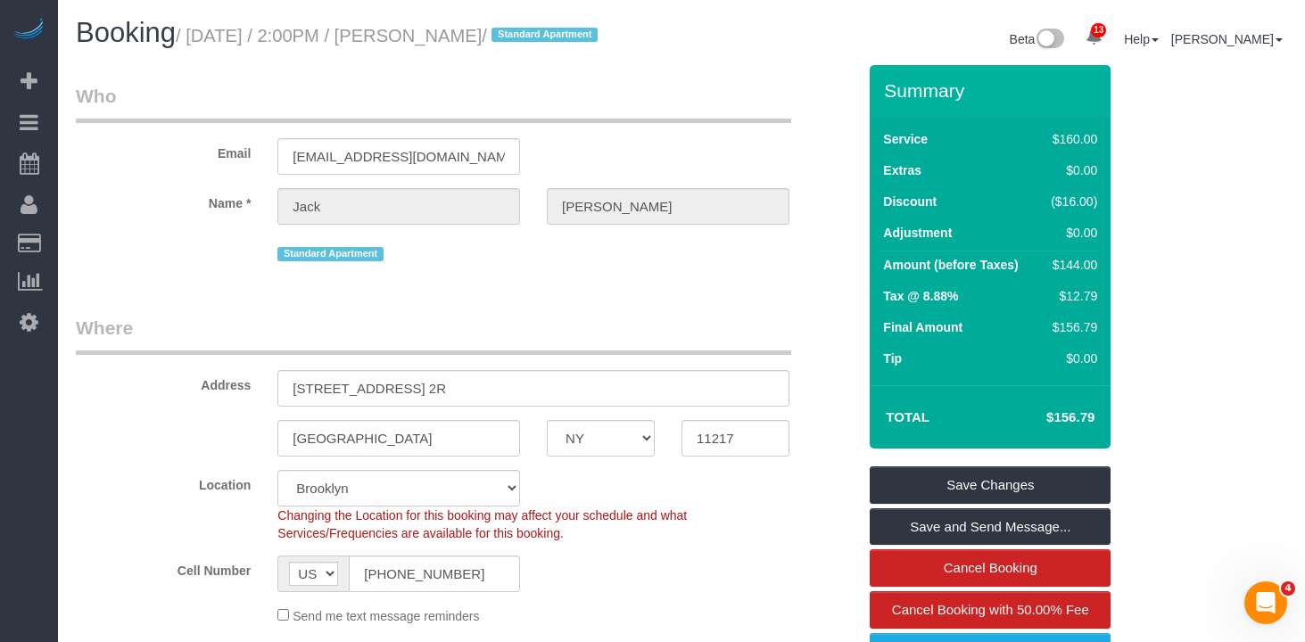
drag, startPoint x: 523, startPoint y: 40, endPoint x: 200, endPoint y: 37, distance: 323.7
click at [200, 37] on small "/ August 08, 2025 / 2:00PM / Jack Herzog / Standard Apartment" at bounding box center [389, 36] width 427 height 20
copy small "August 08, 2025 / 2:00PM / Jack Herzog"
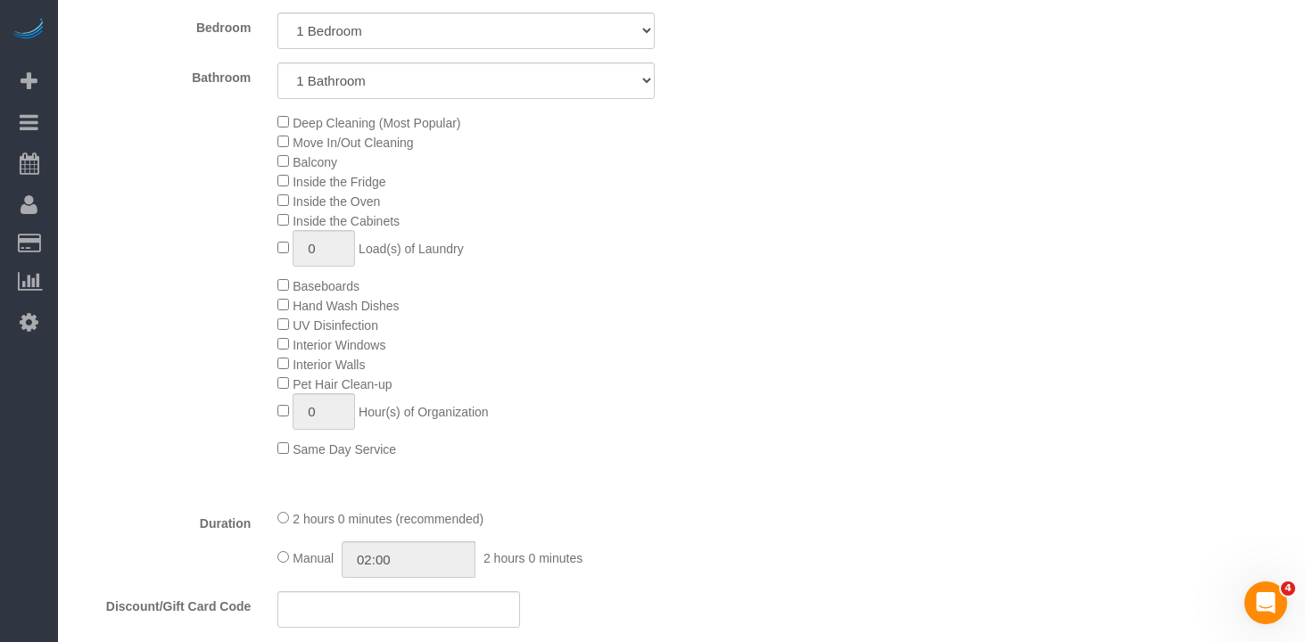
scroll to position [905, 0]
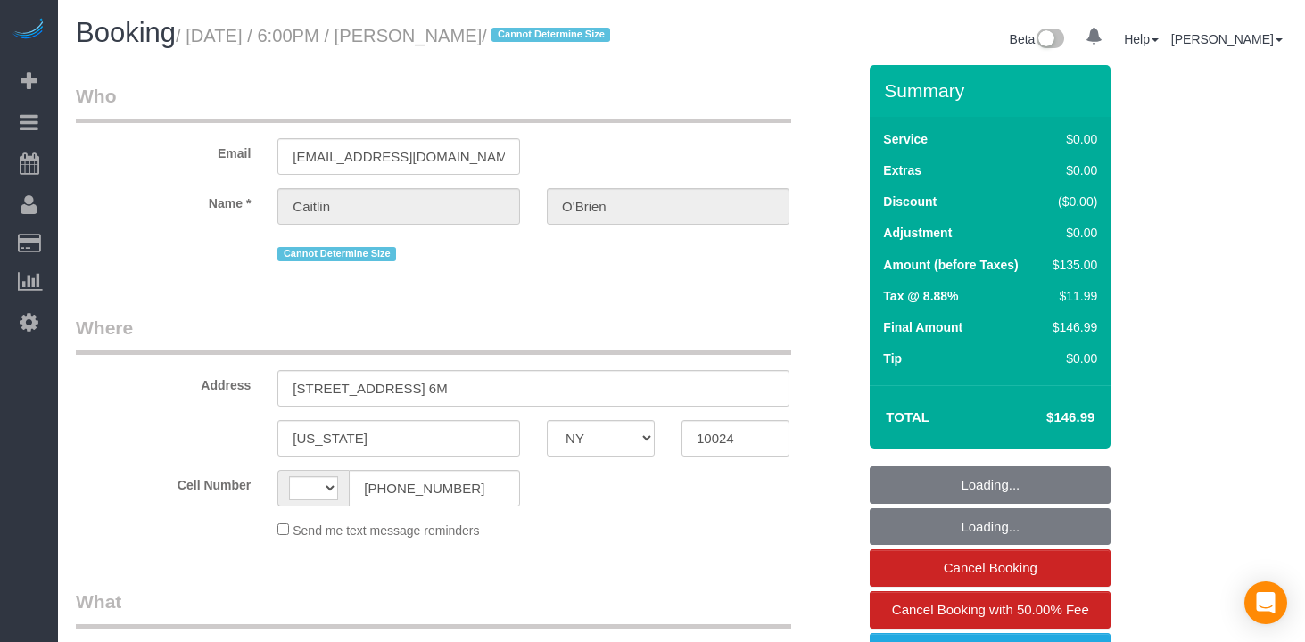
select select "NY"
select select "object:499"
select select "number:89"
select select "number:90"
select select "number:15"
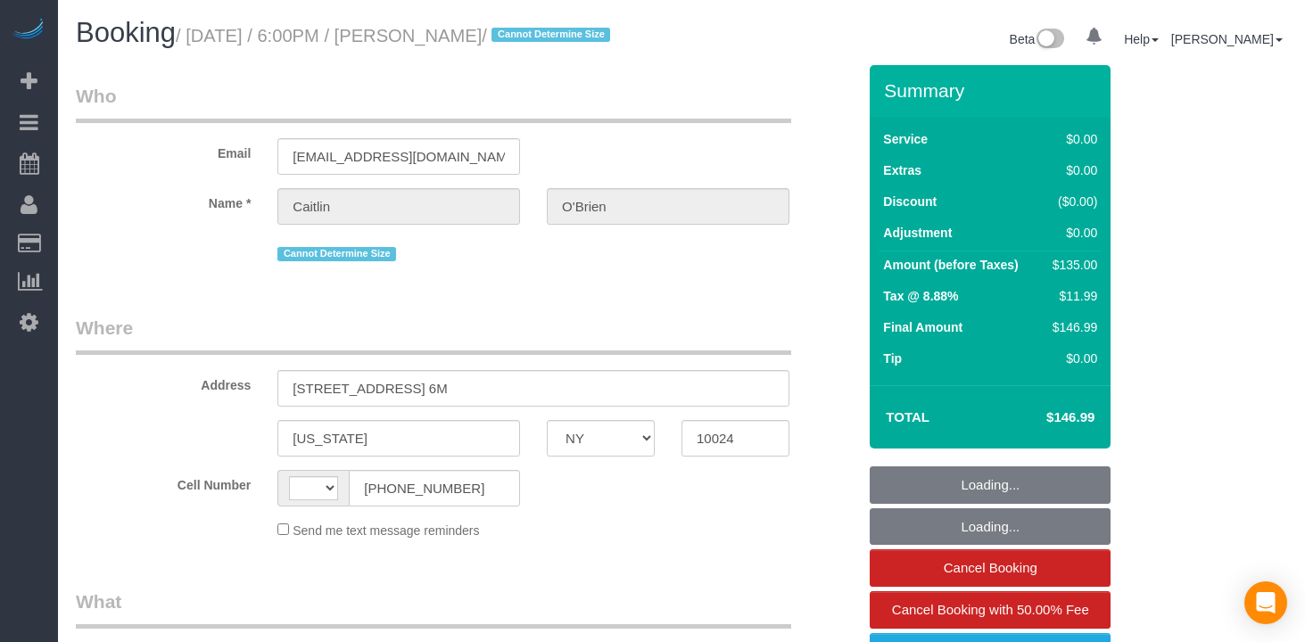
select select "number:5"
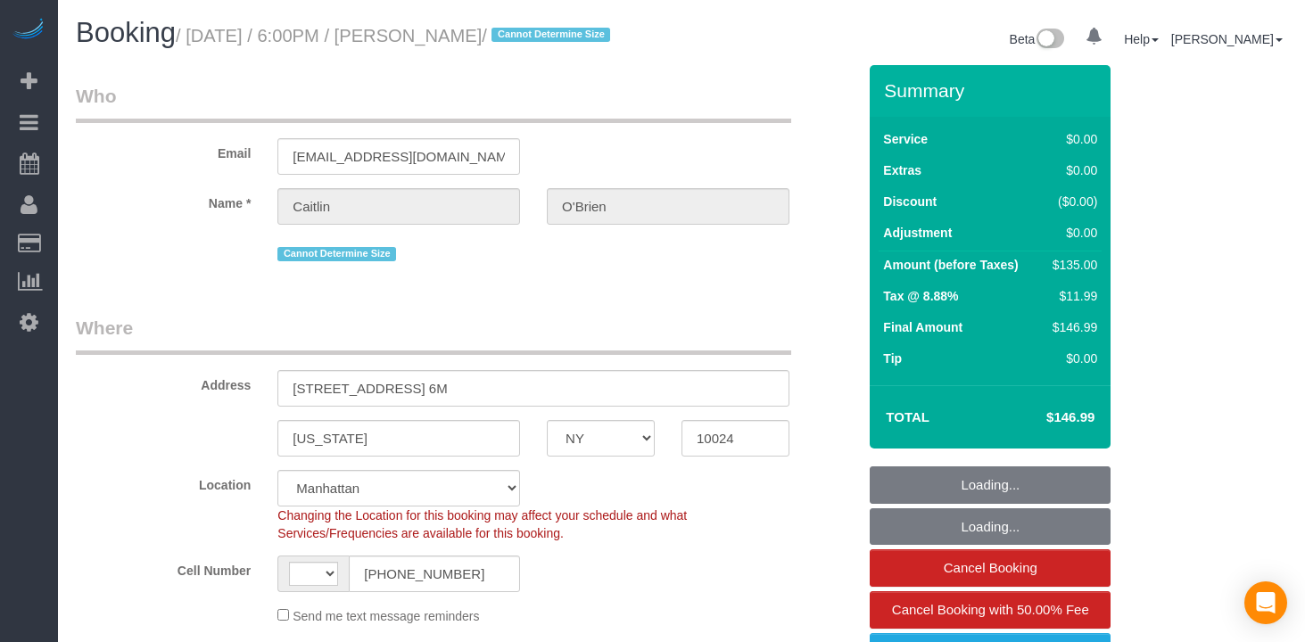
select select "object:1004"
select select "string:[GEOGRAPHIC_DATA]"
select select "string:stripe-pm_1Qqee04VGloSiKo7obcjrnBA"
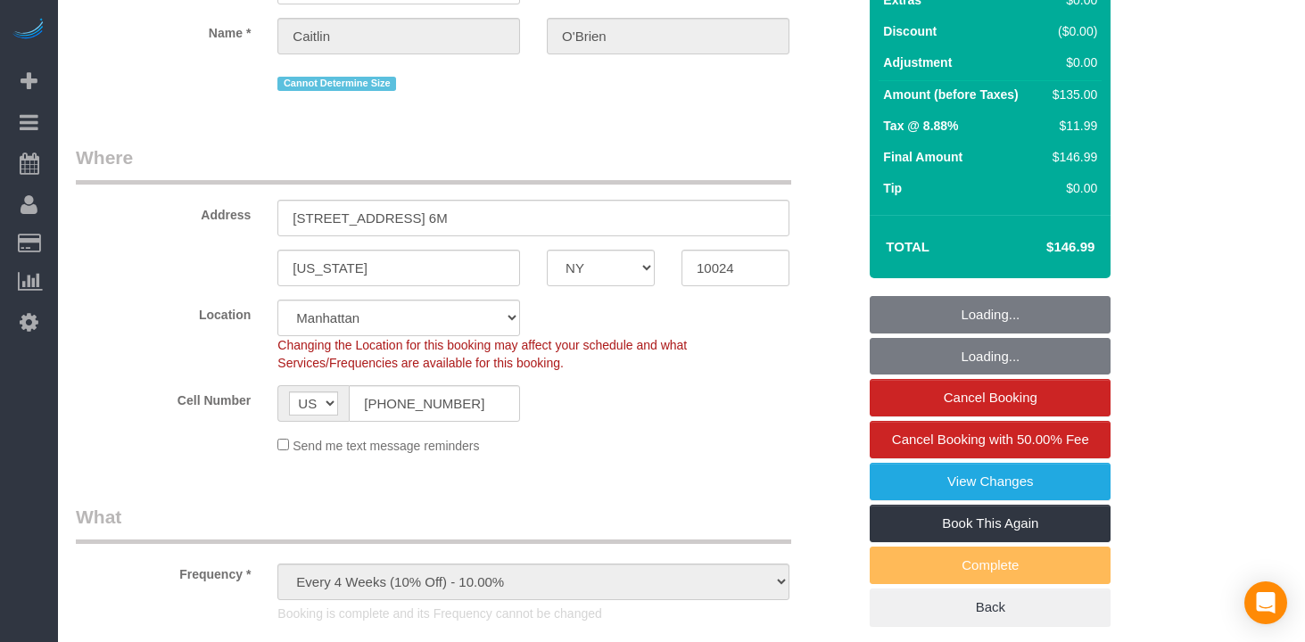
select select "spot1"
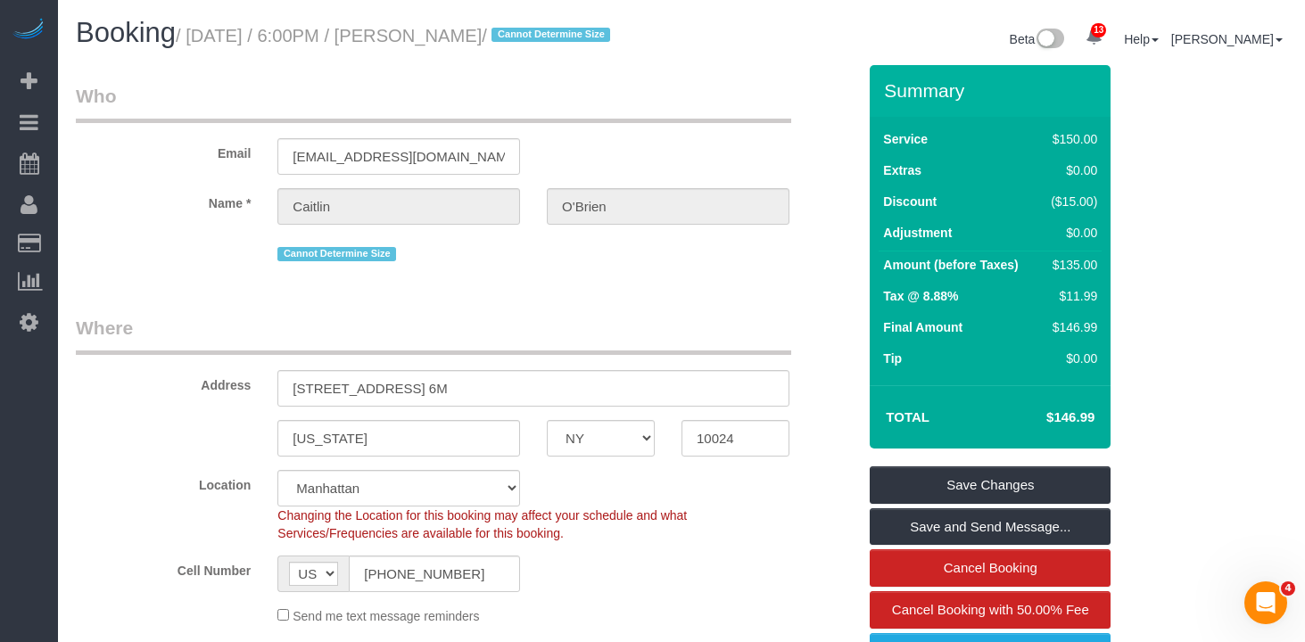
drag, startPoint x: 534, startPoint y: 77, endPoint x: 540, endPoint y: 65, distance: 12.8
click at [534, 48] on h1 "Booking / [DATE] / 6:00PM / [PERSON_NAME] / Cannot Determine Size" at bounding box center [372, 33] width 592 height 30
drag, startPoint x: 540, startPoint y: 40, endPoint x: 205, endPoint y: 37, distance: 335.3
click at [205, 37] on small "/ August 08, 2025 / 6:00PM / Caitlin O'Brien / Cannot Determine Size" at bounding box center [396, 36] width 440 height 20
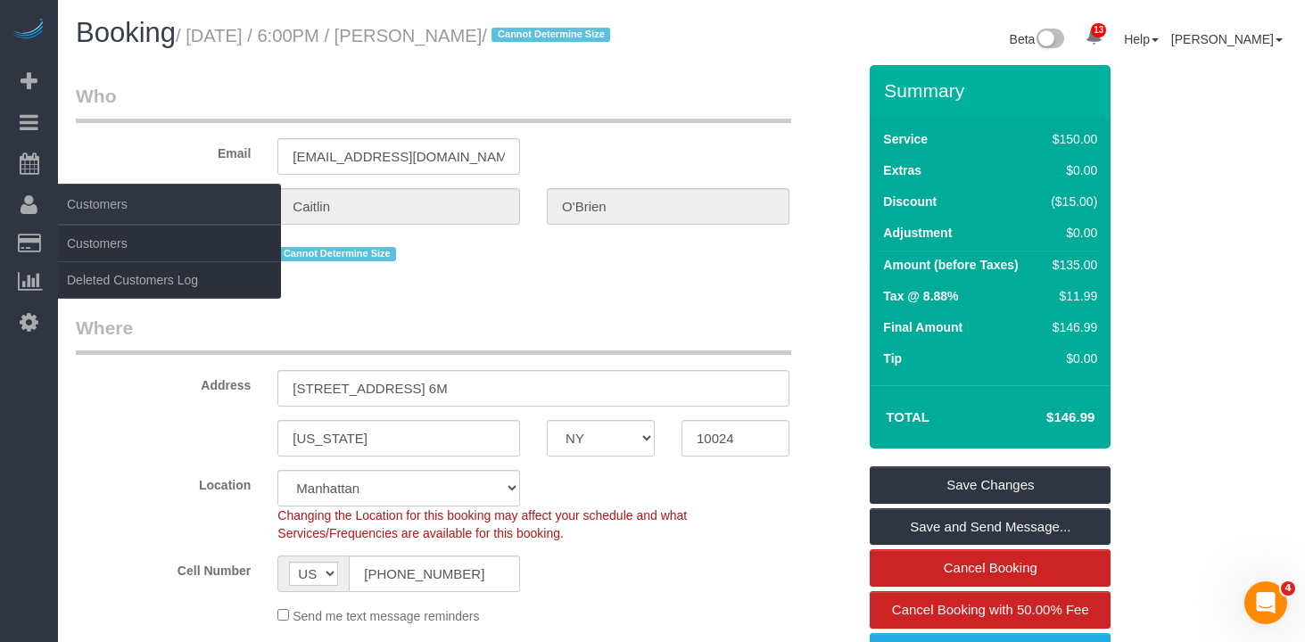
copy small "August 08, 2025 / 6:00PM / Caitlin O'Brien"
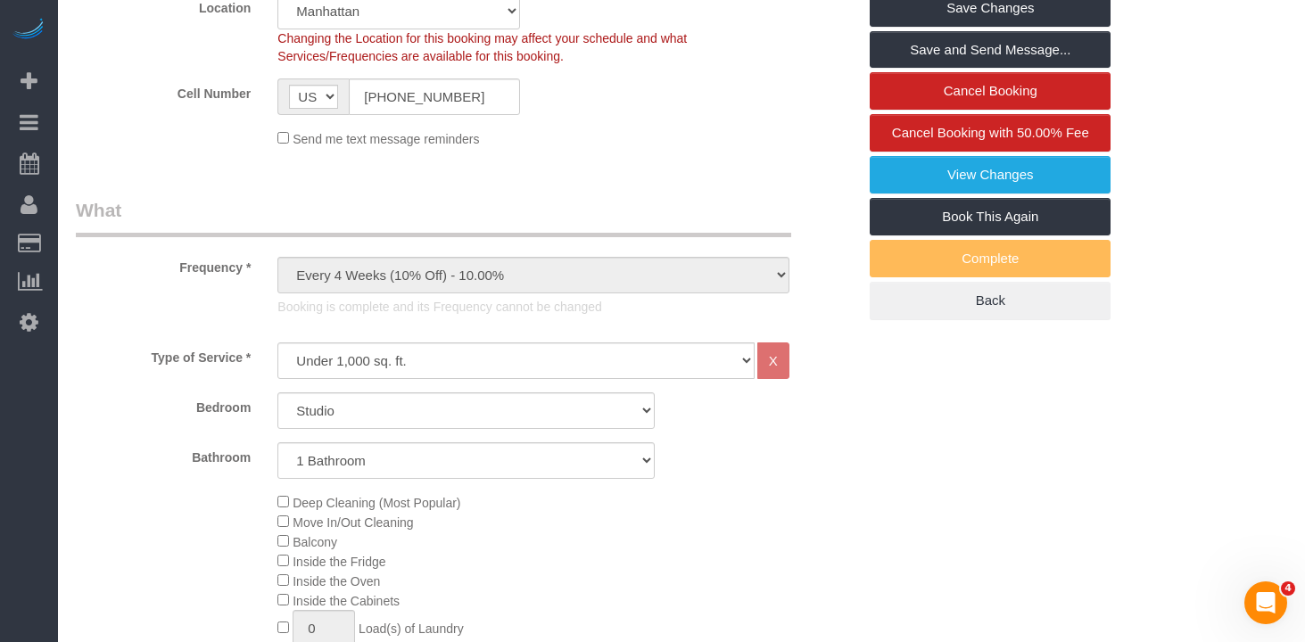
click at [699, 429] on div "Bedroom Studio 1 Bedroom 2 Bedrooms 3 Bedrooms" at bounding box center [465, 410] width 807 height 37
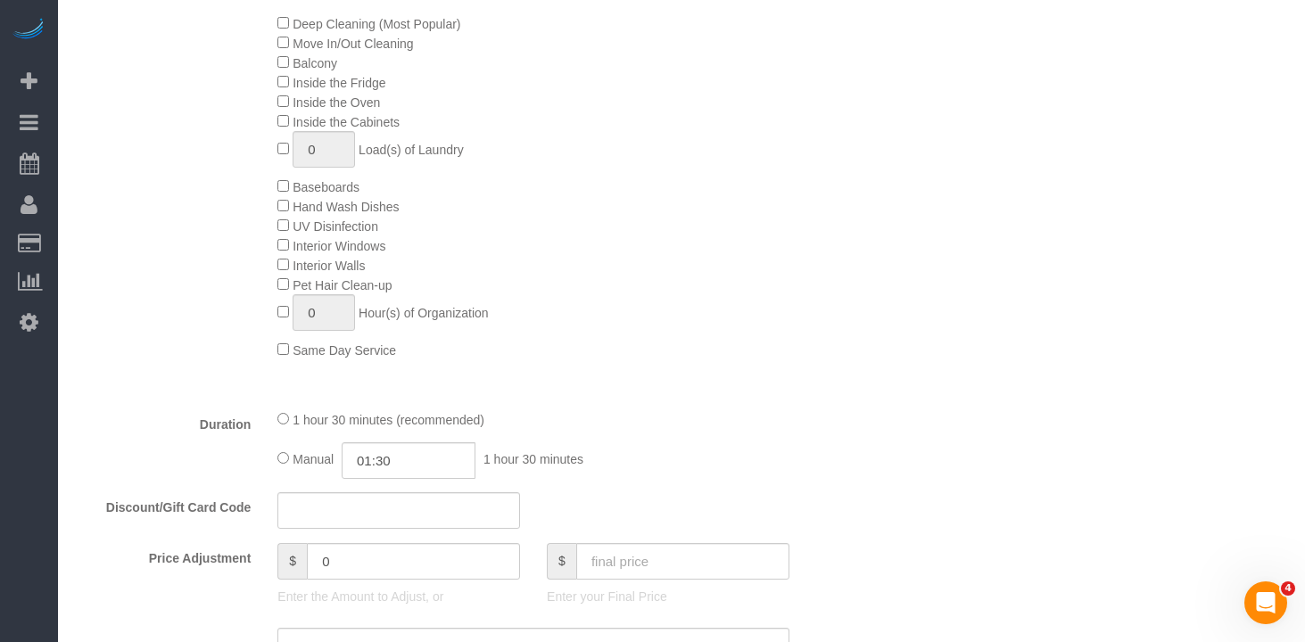
scroll to position [1111, 0]
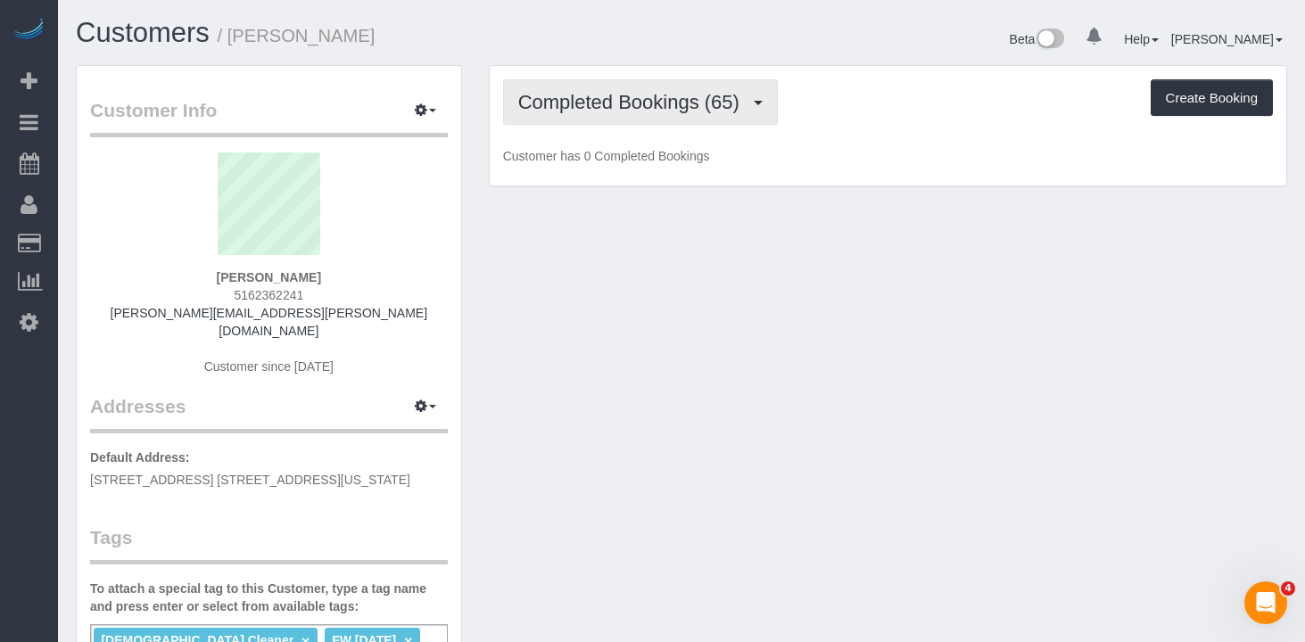
click at [678, 117] on button "Completed Bookings (65)" at bounding box center [640, 101] width 275 height 45
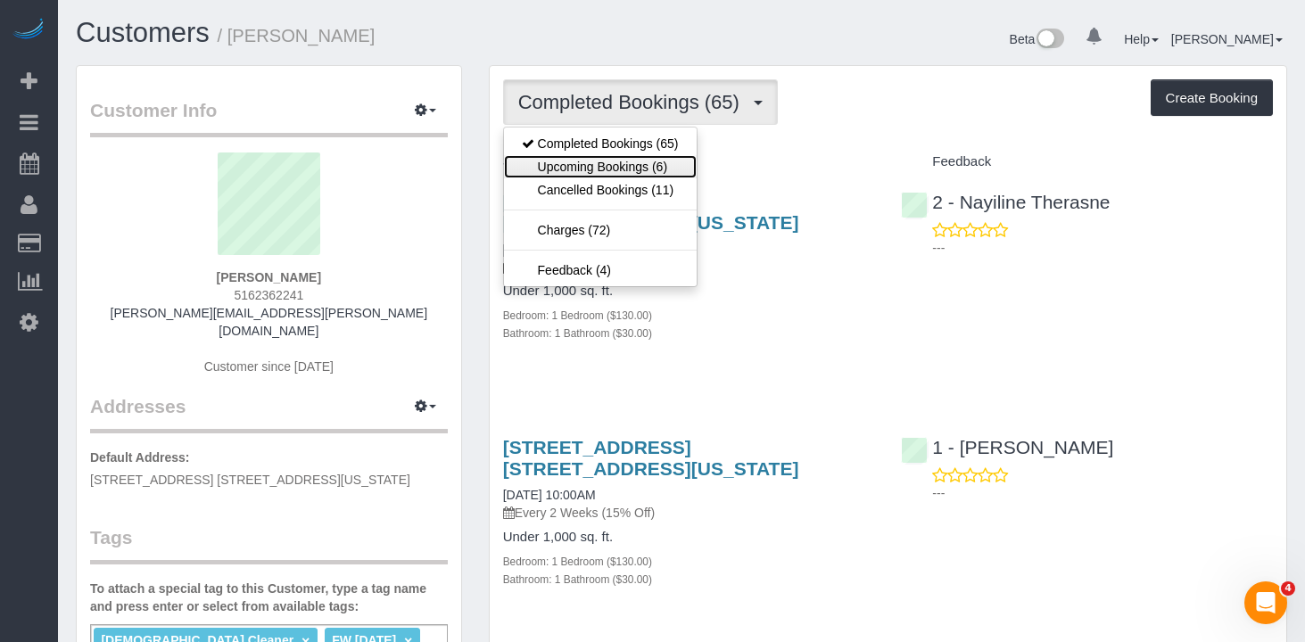
click at [676, 168] on link "Upcoming Bookings (6)" at bounding box center [600, 166] width 193 height 23
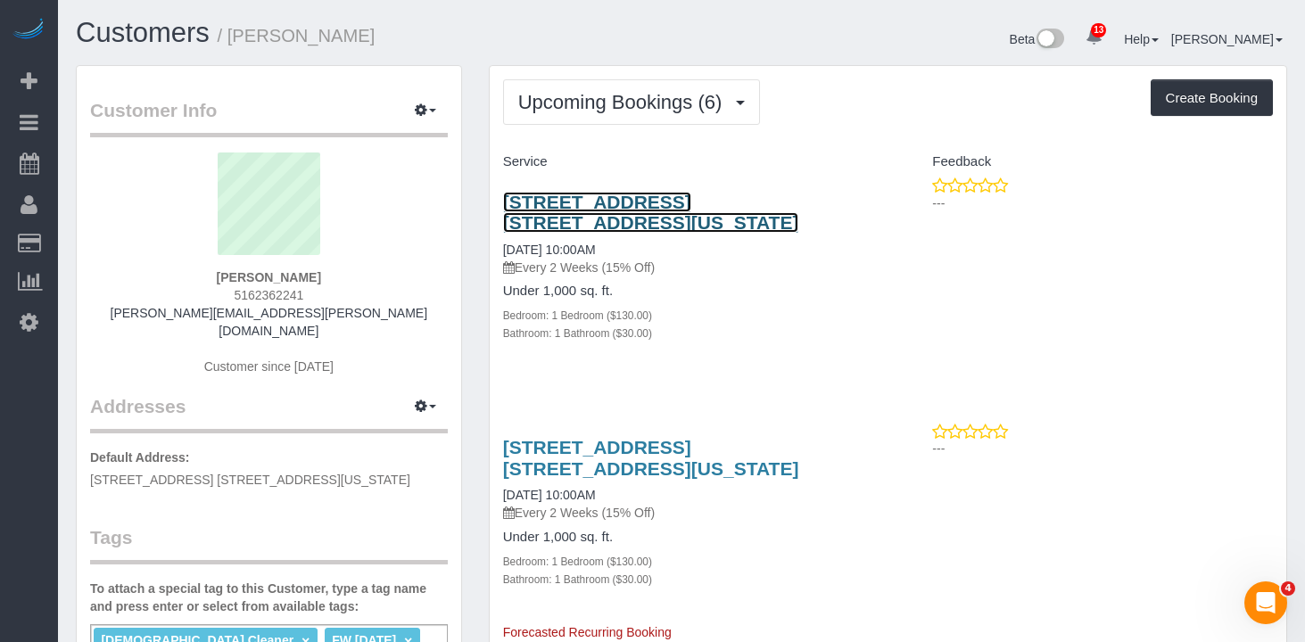
click at [580, 203] on link "220 East 63rd Street, Apt. 8l, New York, NY 10065" at bounding box center [651, 212] width 296 height 41
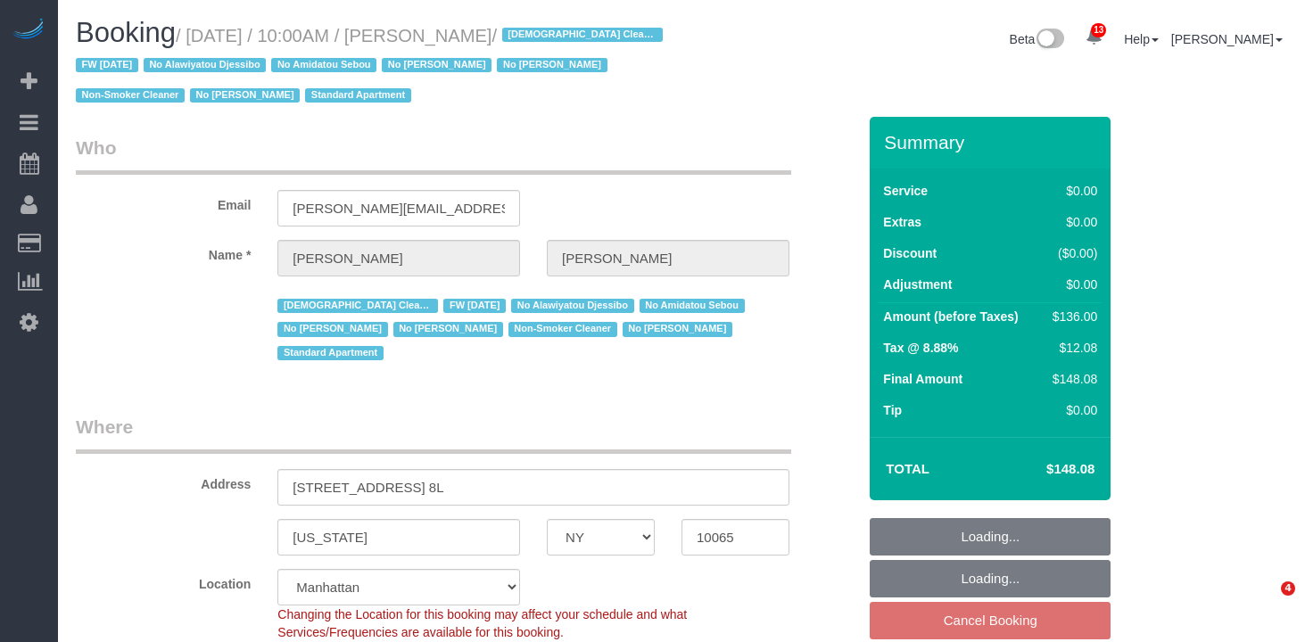
select select "NY"
select select "1"
select select "number:89"
select select "number:90"
select select "number:15"
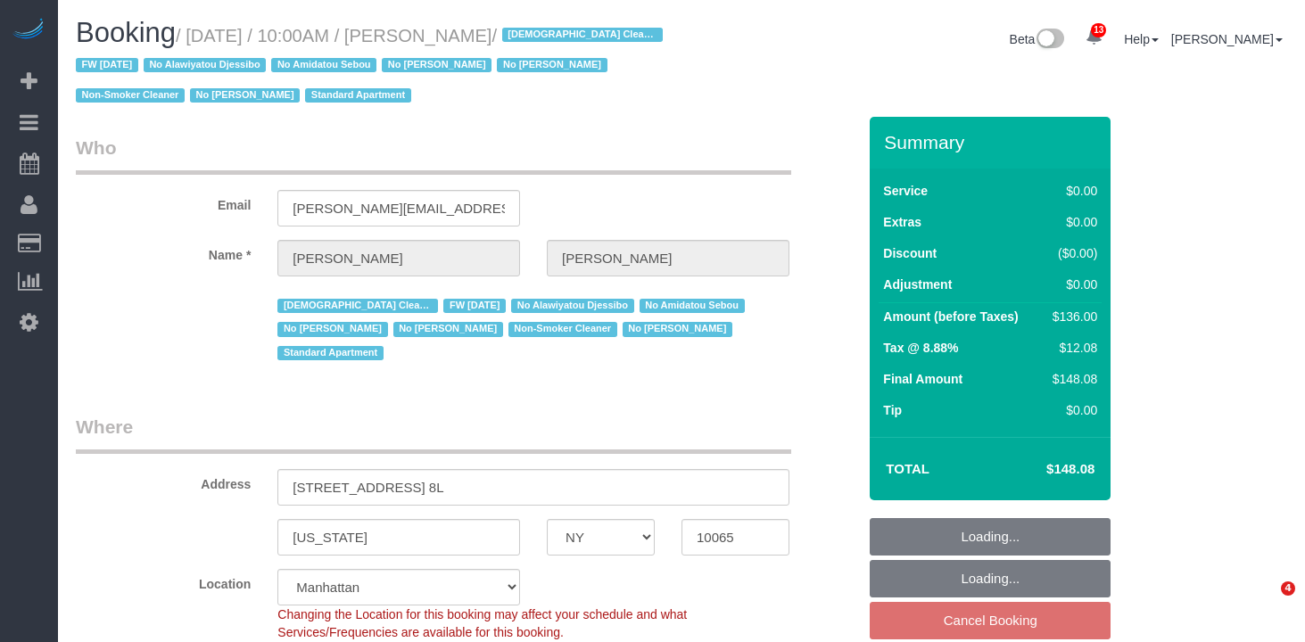
select select "number:5"
select select "spot3"
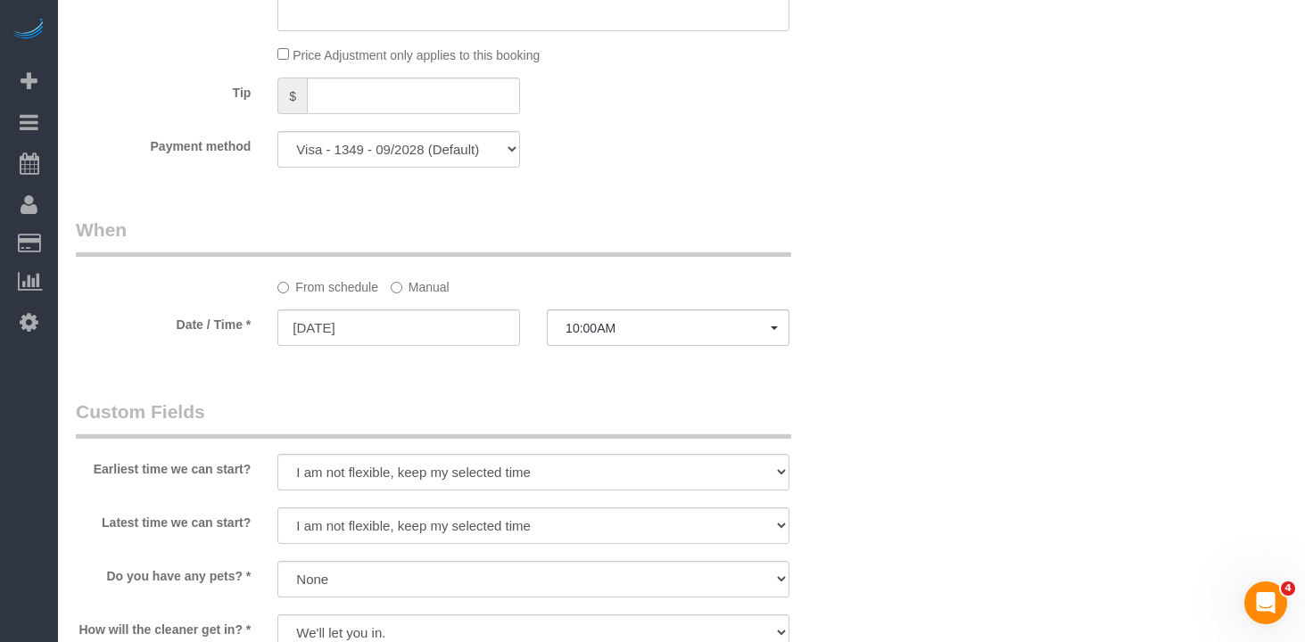
scroll to position [1702, 0]
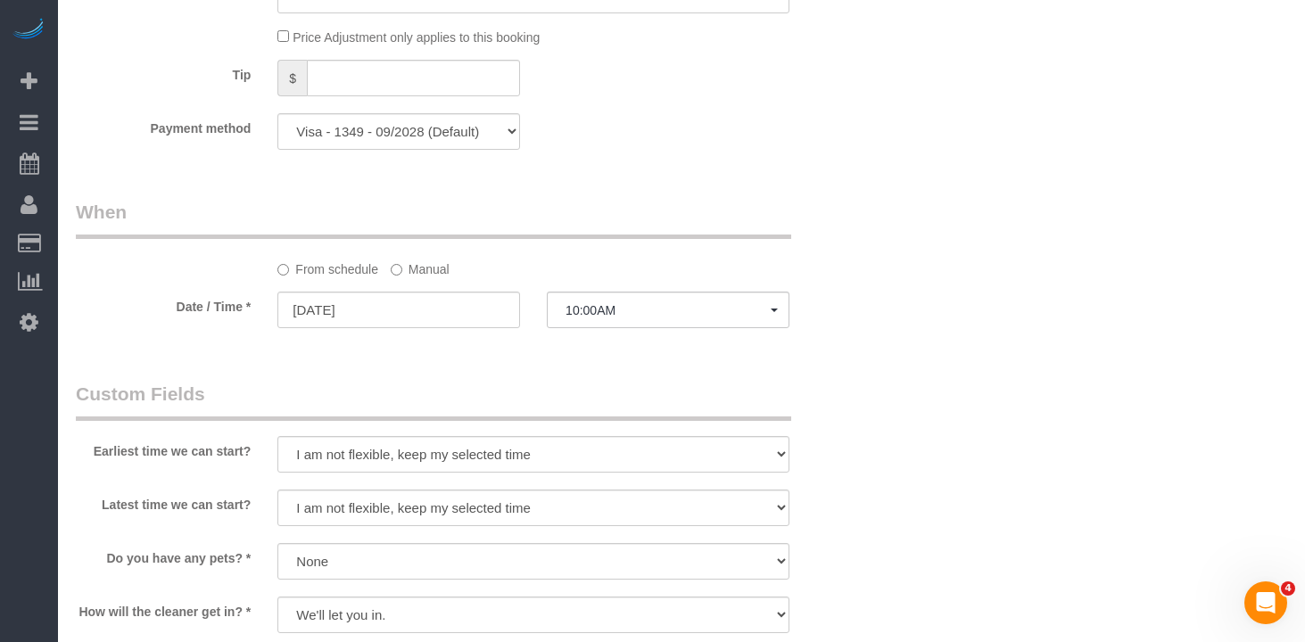
click at [439, 254] on label "Manual" at bounding box center [420, 266] width 59 height 24
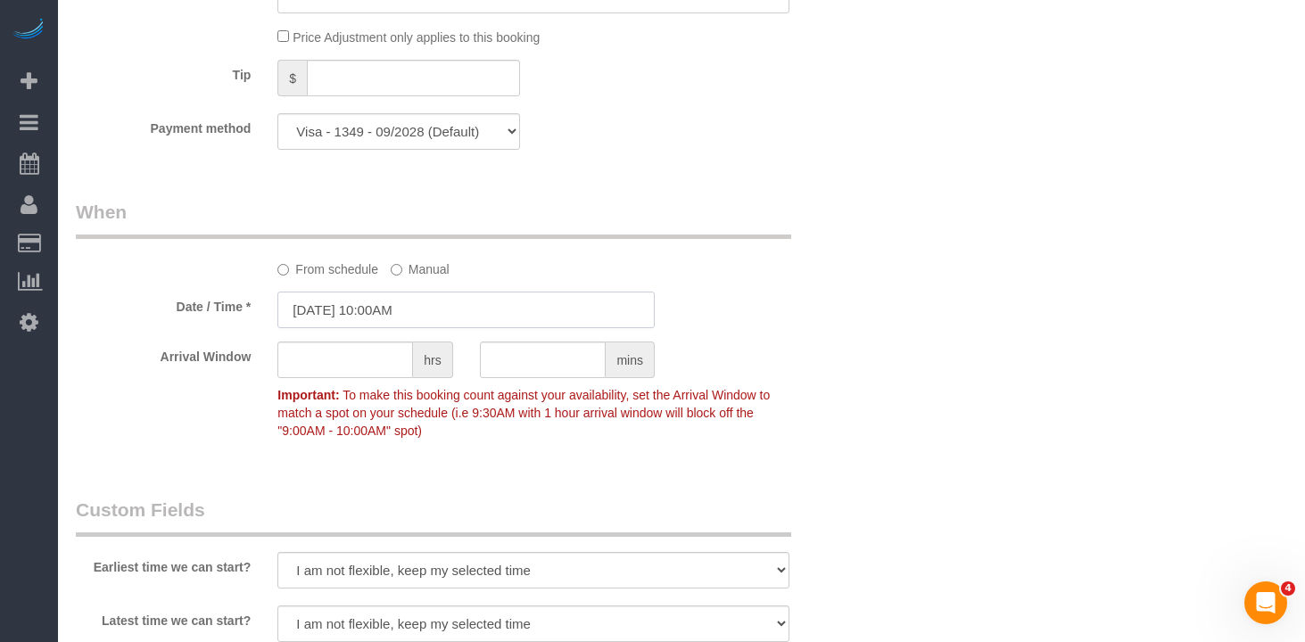
drag, startPoint x: 429, startPoint y: 289, endPoint x: 449, endPoint y: 297, distance: 21.2
click at [430, 292] on input "[DATE] 10:00AM" at bounding box center [465, 310] width 377 height 37
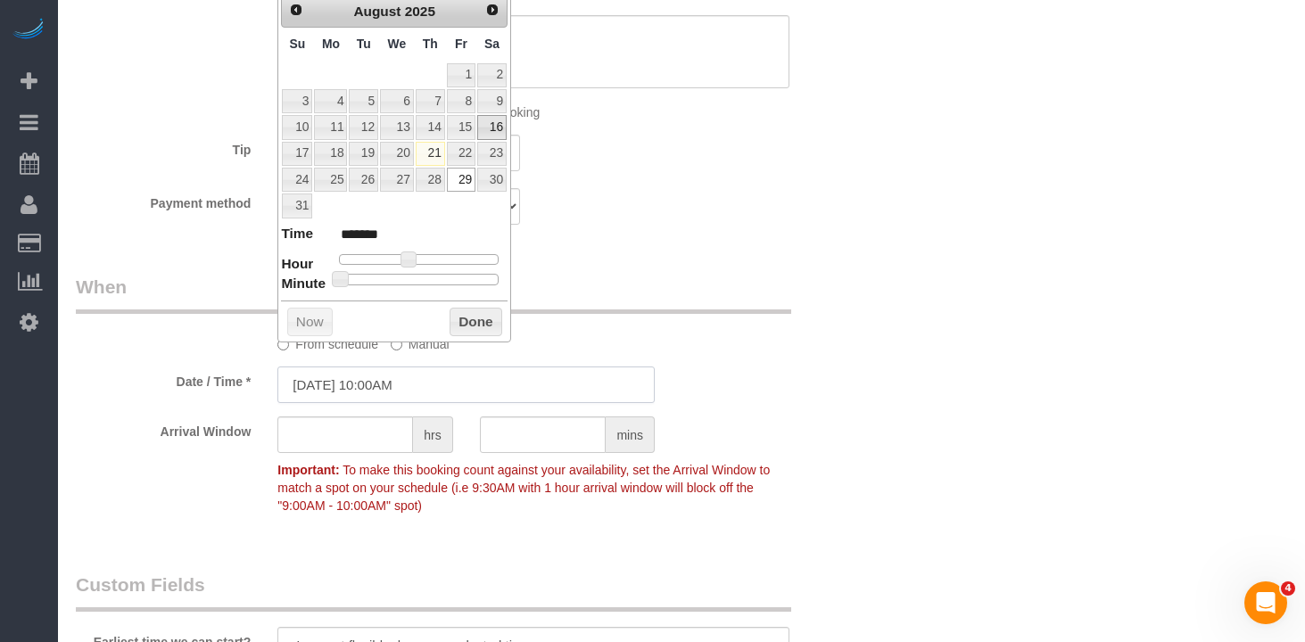
scroll to position [1627, 0]
click at [499, 17] on link "Next" at bounding box center [493, 10] width 25 height 25
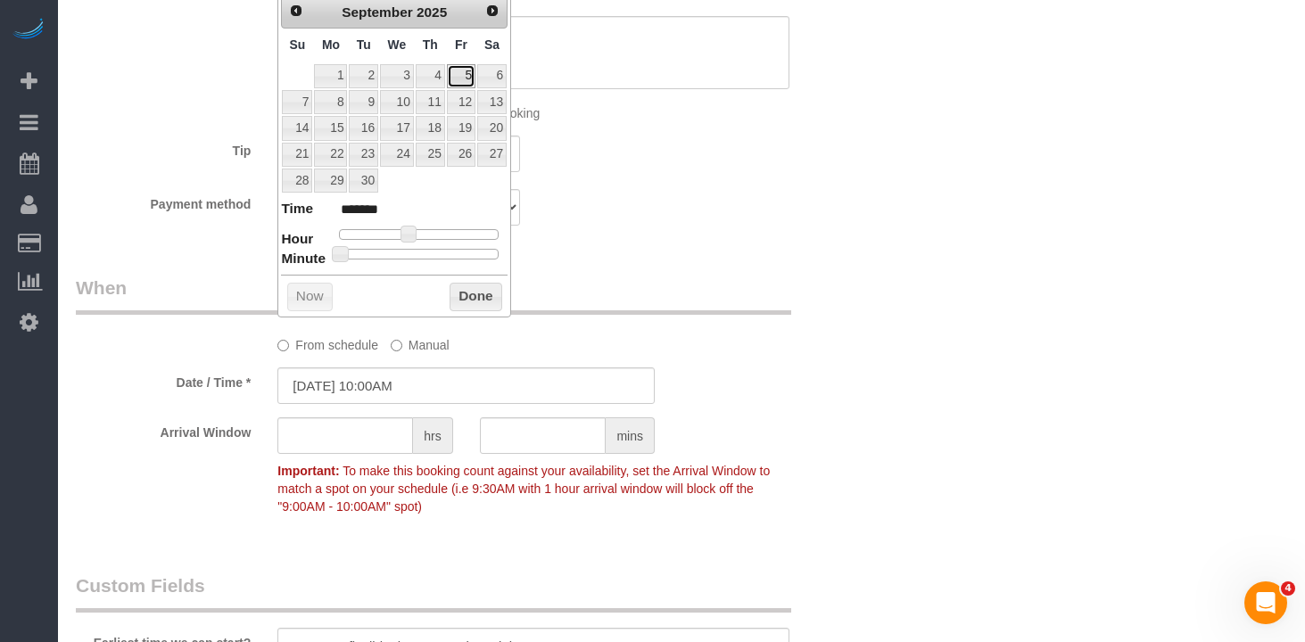
click at [469, 83] on link "5" at bounding box center [461, 76] width 29 height 24
type input "[DATE] 10:00AM"
click at [477, 297] on button "Done" at bounding box center [475, 297] width 53 height 29
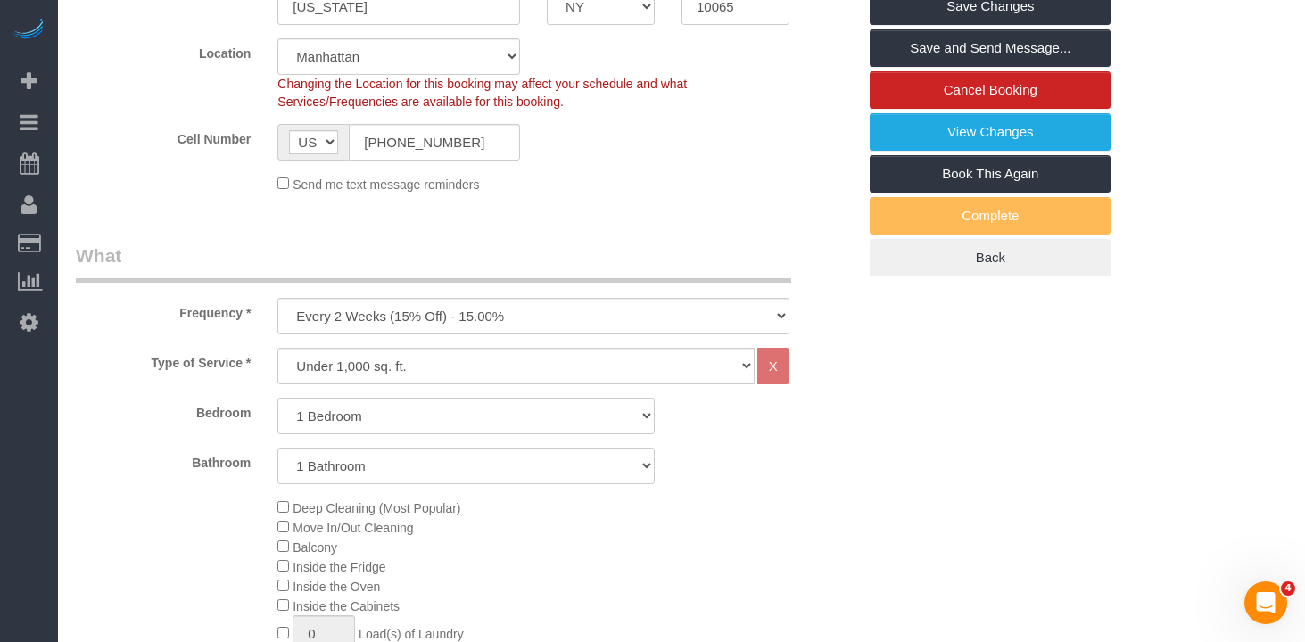
scroll to position [355, 0]
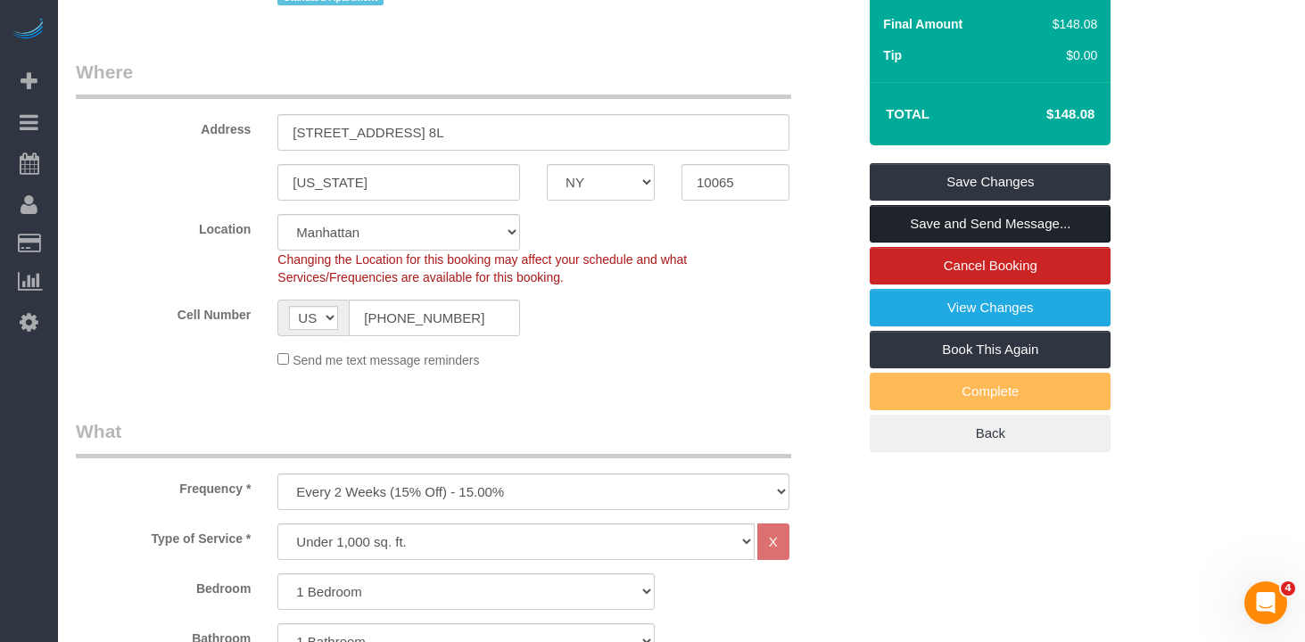
click at [961, 222] on link "Save and Send Message..." at bounding box center [989, 223] width 241 height 37
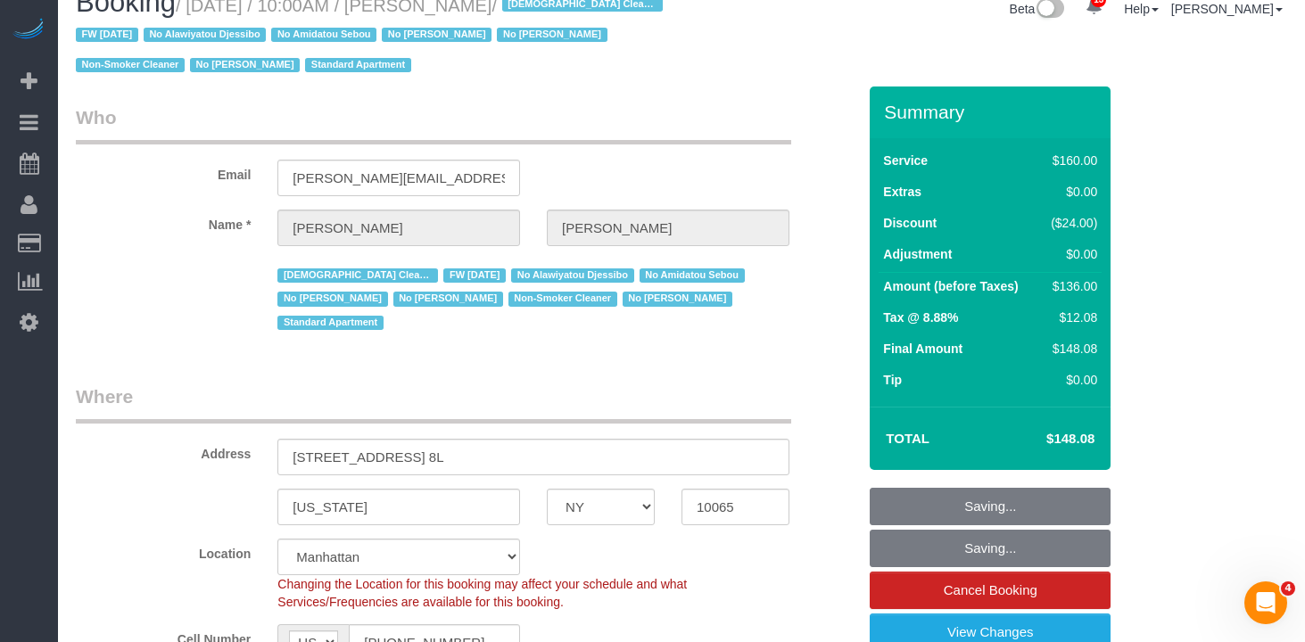
scroll to position [0, 0]
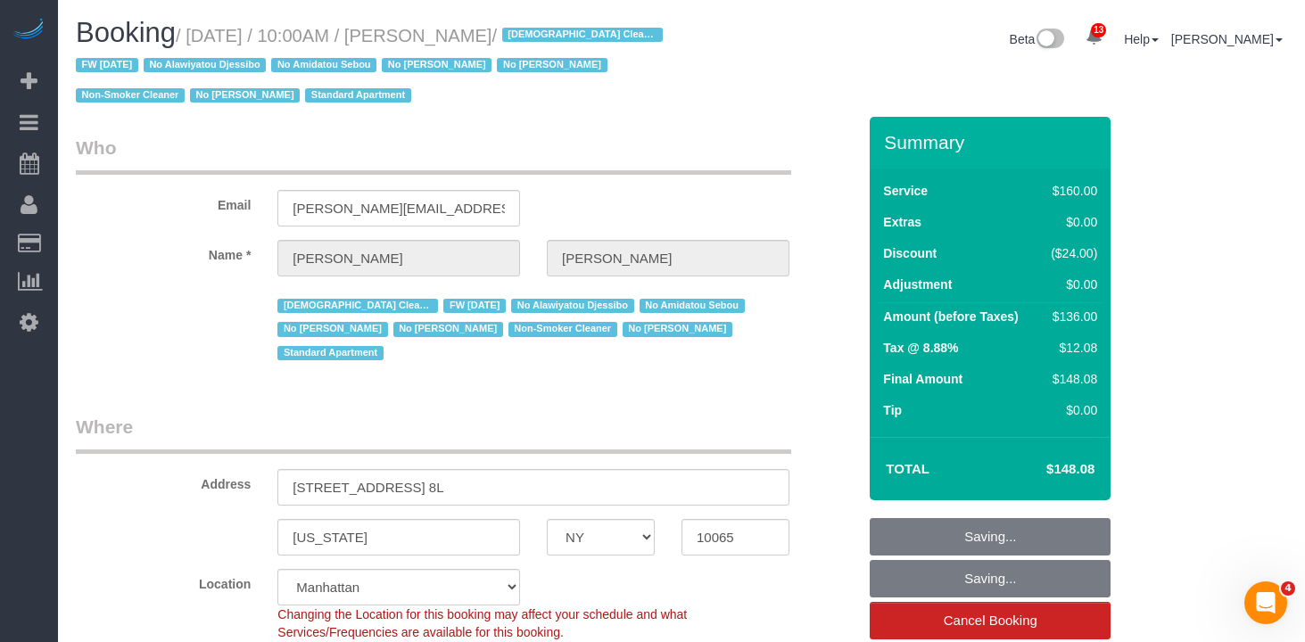
click at [562, 31] on small "/ [DATE] / 10:00AM / [PERSON_NAME] / [DEMOGRAPHIC_DATA] Cleaner FW [DATE] No Al…" at bounding box center [372, 66] width 592 height 80
drag, startPoint x: 559, startPoint y: 37, endPoint x: 205, endPoint y: 41, distance: 354.1
click at [205, 41] on small "/ [DATE] / 10:00AM / [PERSON_NAME] / [DEMOGRAPHIC_DATA] Cleaner FW [DATE] No Al…" at bounding box center [372, 66] width 592 height 80
copy small "[DATE] / 10:00AM / [PERSON_NAME]"
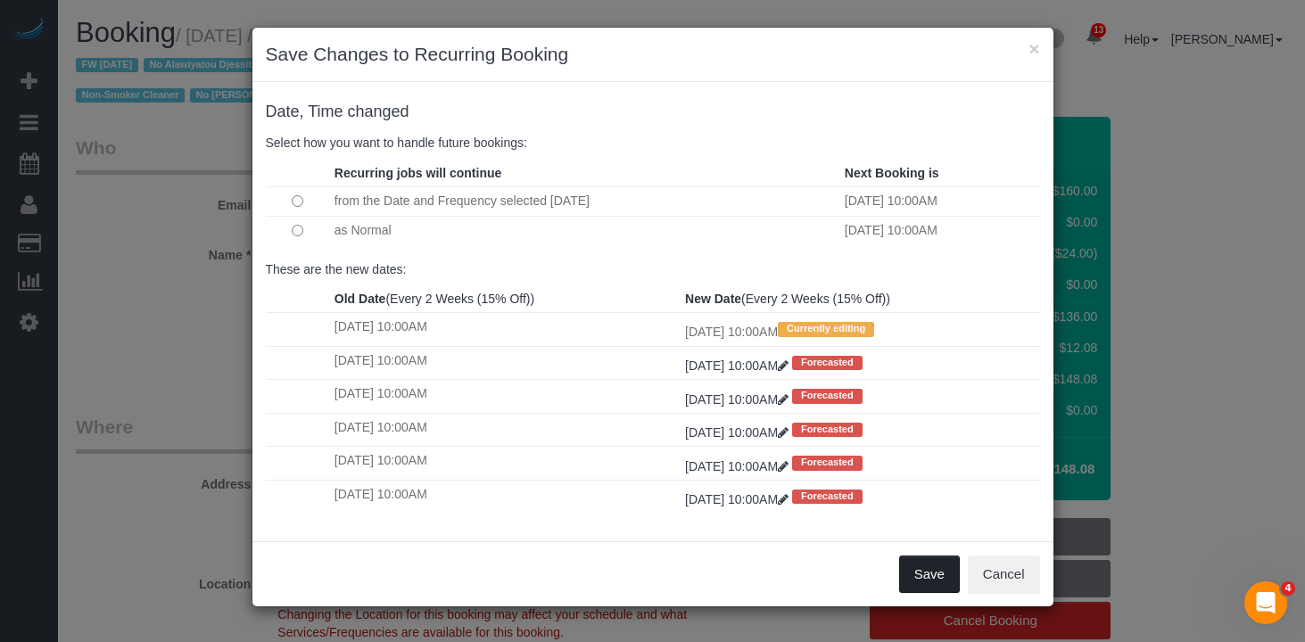
click at [923, 568] on button "Save" at bounding box center [929, 574] width 61 height 37
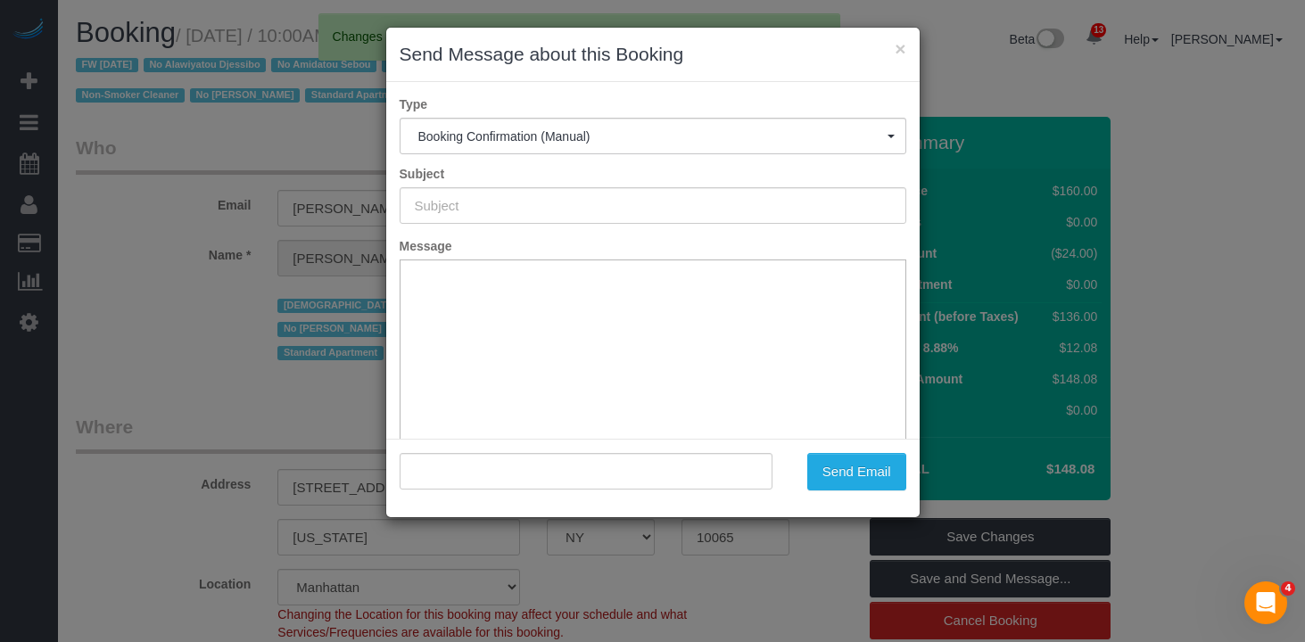
type input "Cleaning Confirmed for [DATE] 10:00am"
type input ""[PERSON_NAME]" <[PERSON_NAME][EMAIL_ADDRESS][PERSON_NAME][DOMAIN_NAME]>"
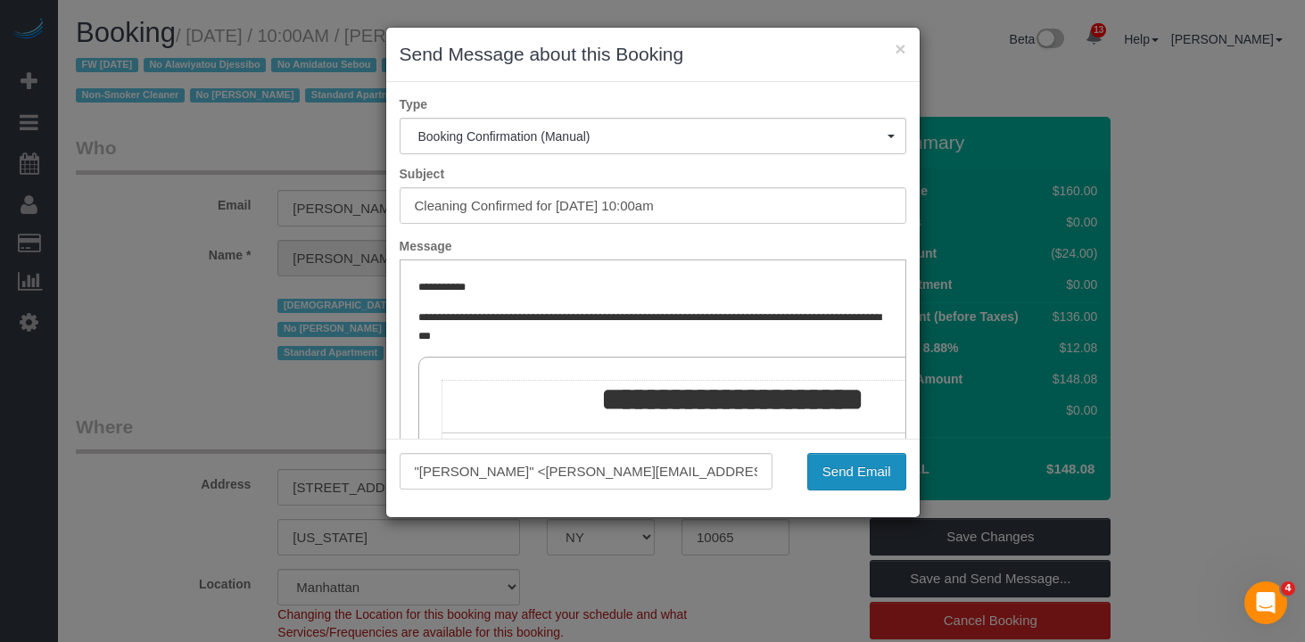
click at [836, 461] on button "Send Email" at bounding box center [856, 471] width 99 height 37
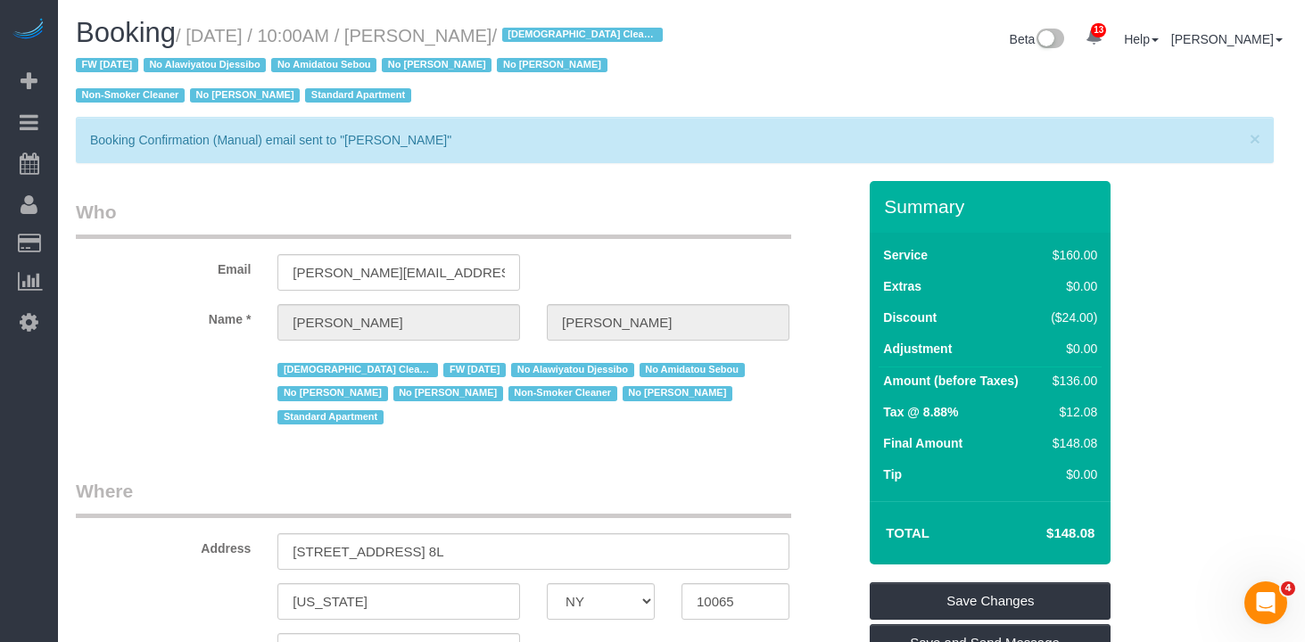
click at [606, 214] on legend "Who" at bounding box center [433, 219] width 715 height 40
